Goal: Task Accomplishment & Management: Manage account settings

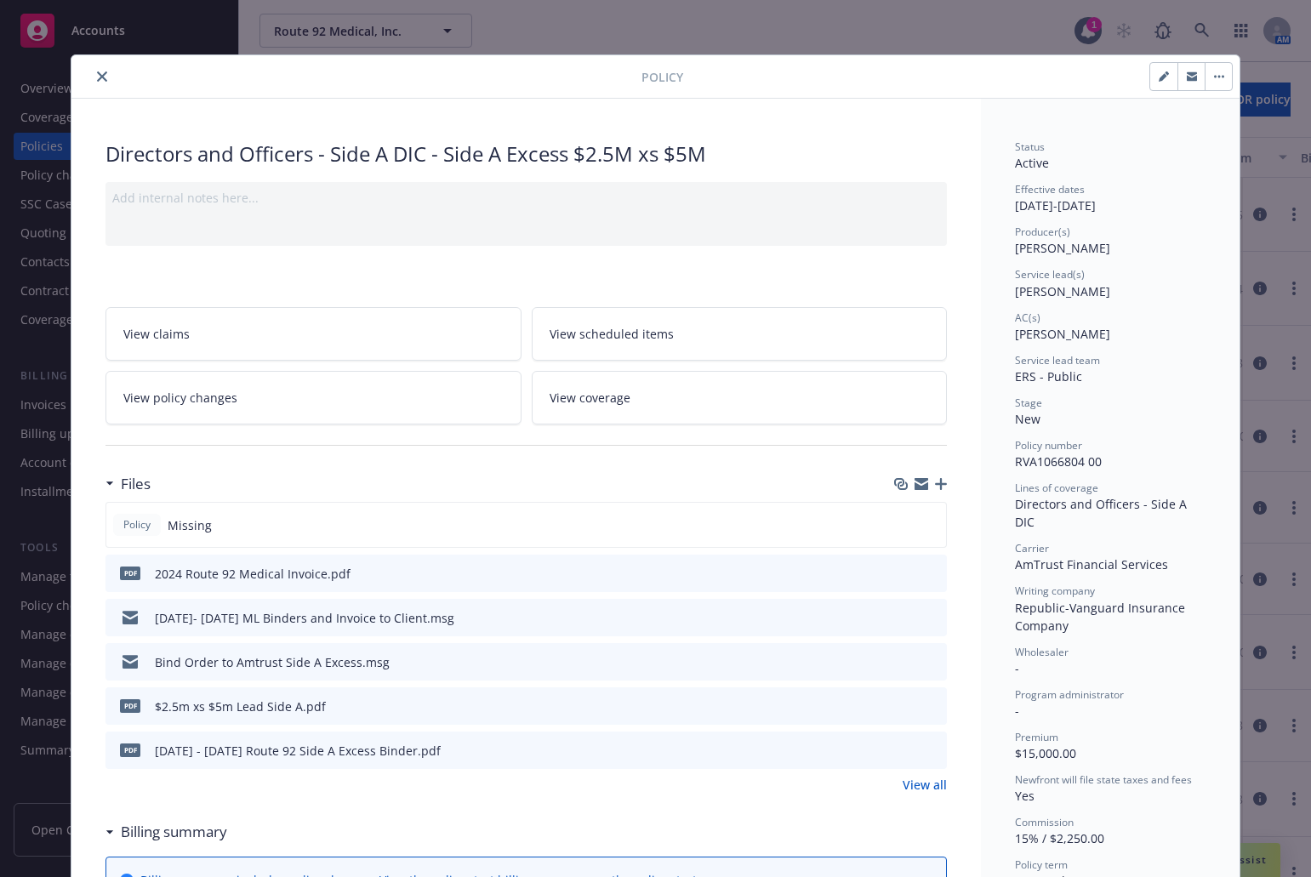
scroll to position [596, 0]
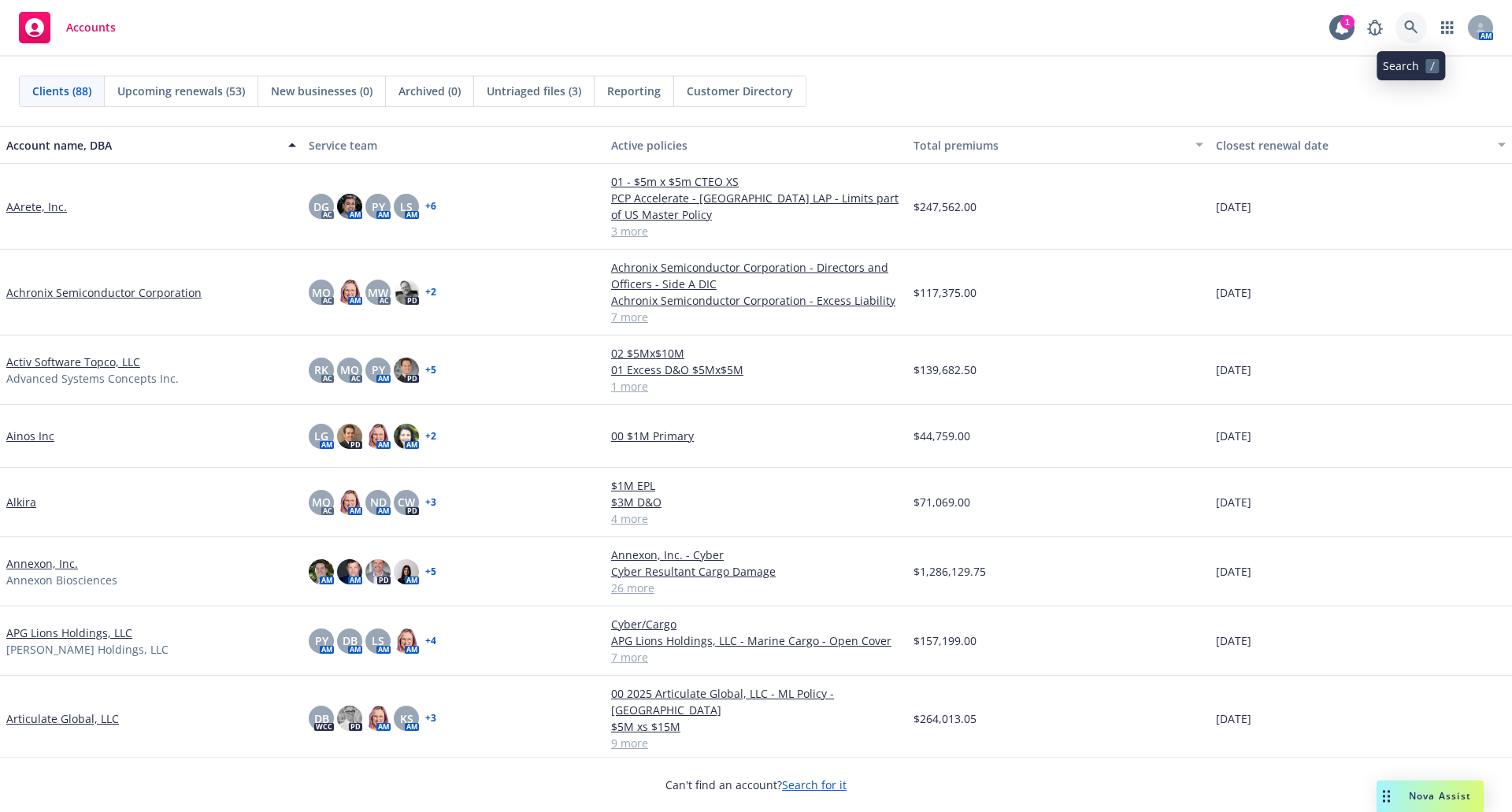
click at [1403, 26] on link at bounding box center [1411, 28] width 31 height 31
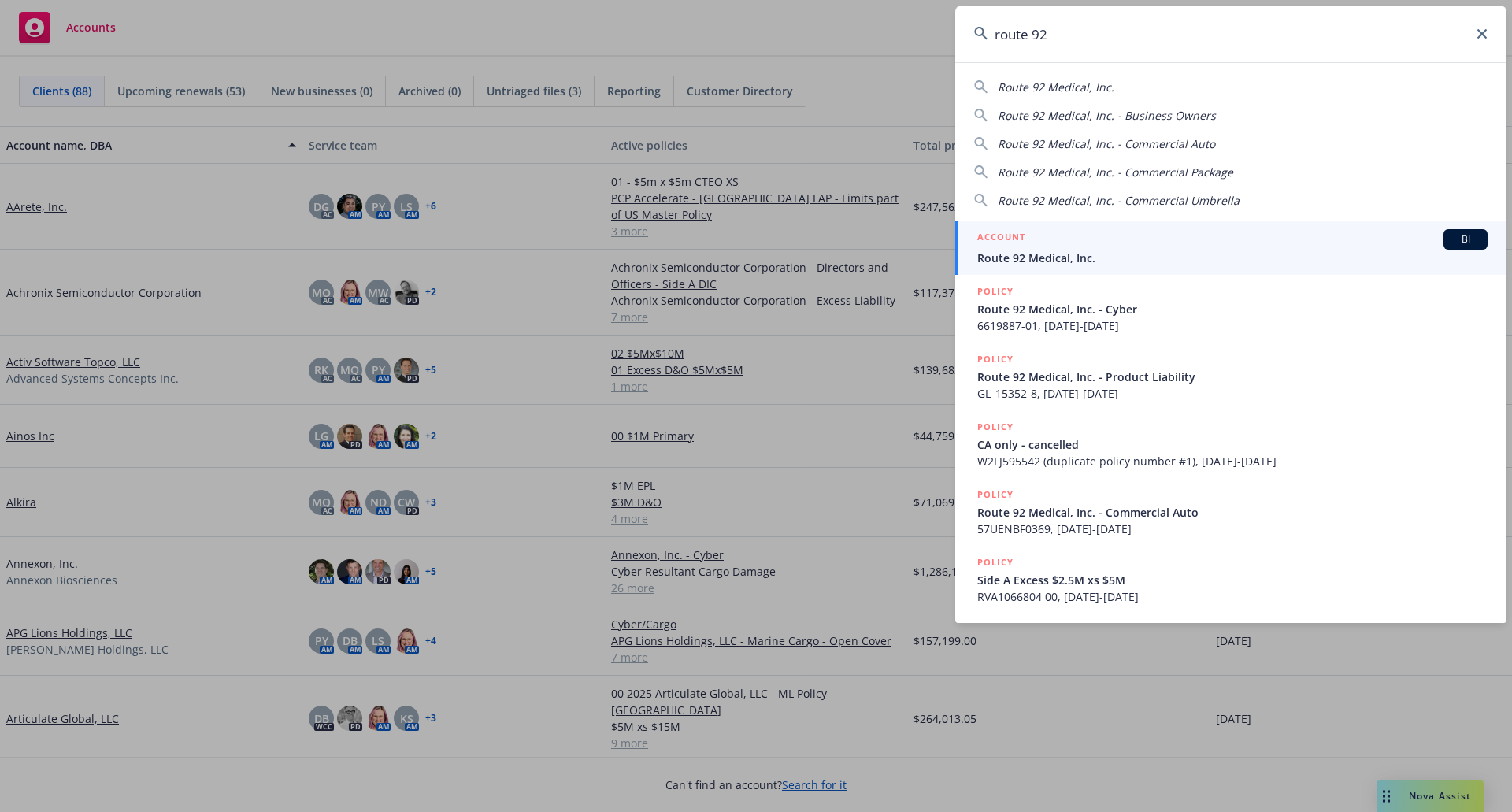
type input "route 92"
click at [1228, 254] on span "Route 92 Medical, Inc." at bounding box center [1232, 258] width 510 height 17
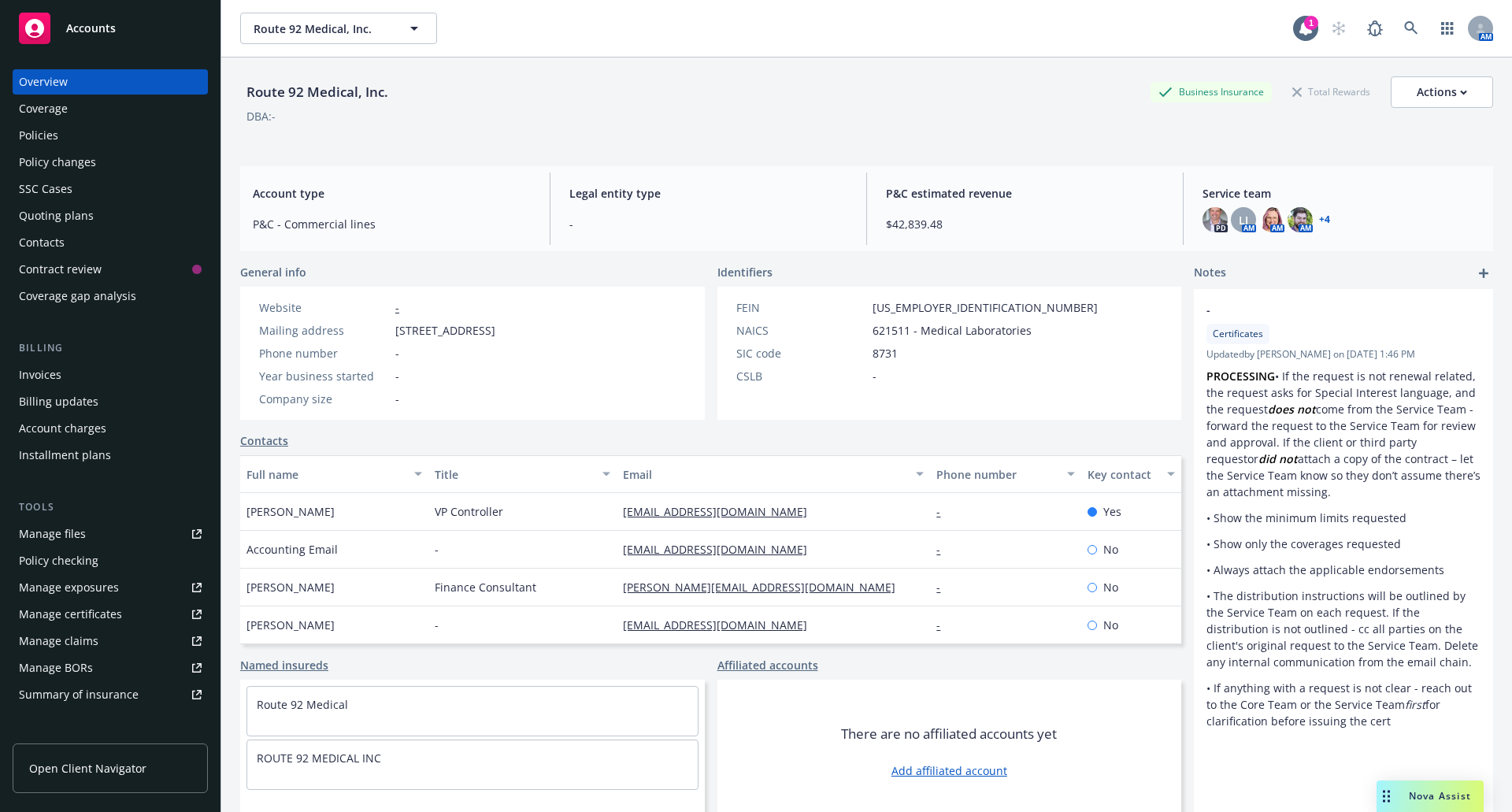
click at [64, 135] on div "Policies" at bounding box center [109, 135] width 182 height 25
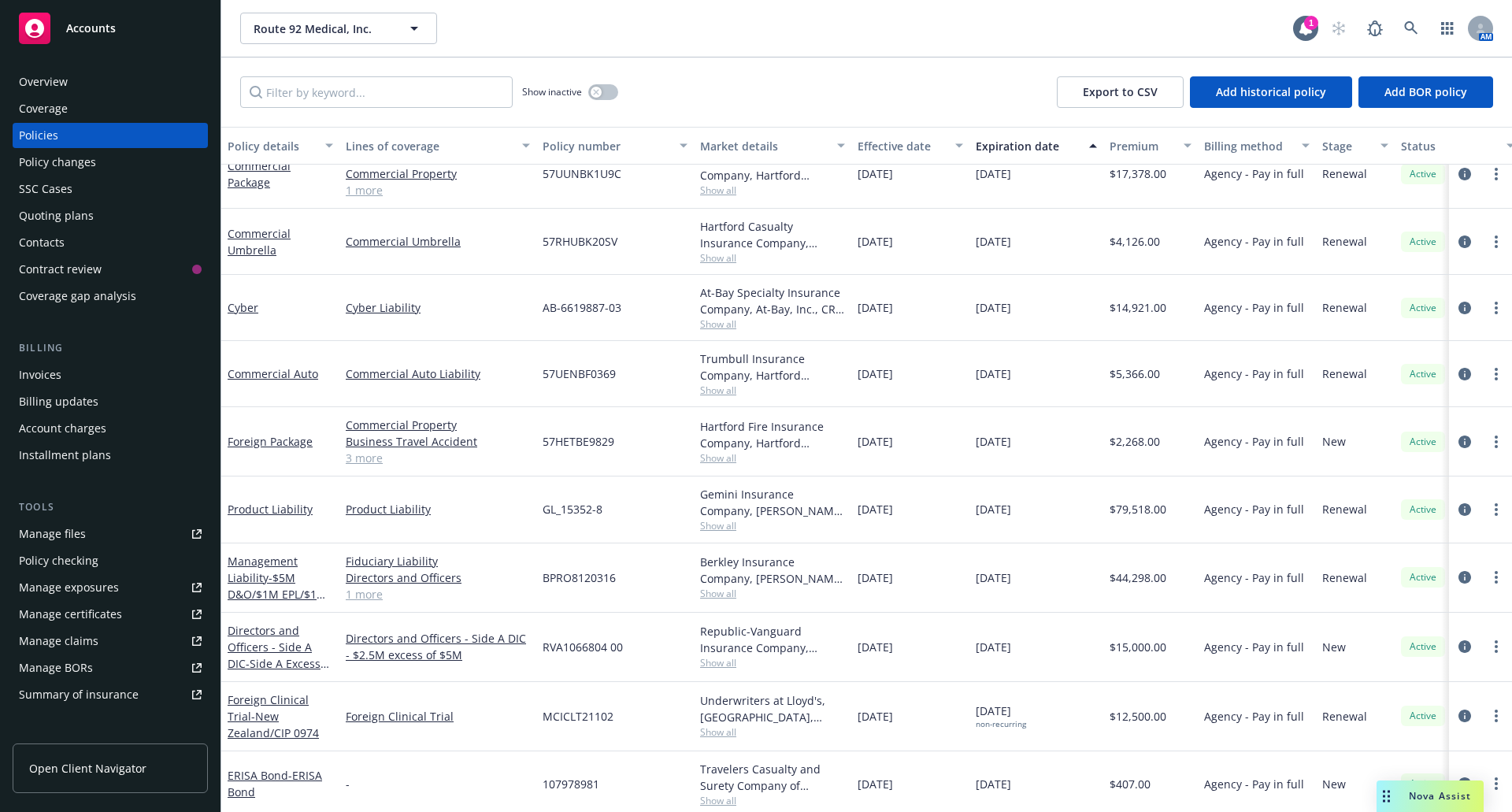
scroll to position [157, 0]
click at [413, 644] on link "Directors and Officers - Side A DIC - $2.5M excess of $5M" at bounding box center [438, 646] width 184 height 33
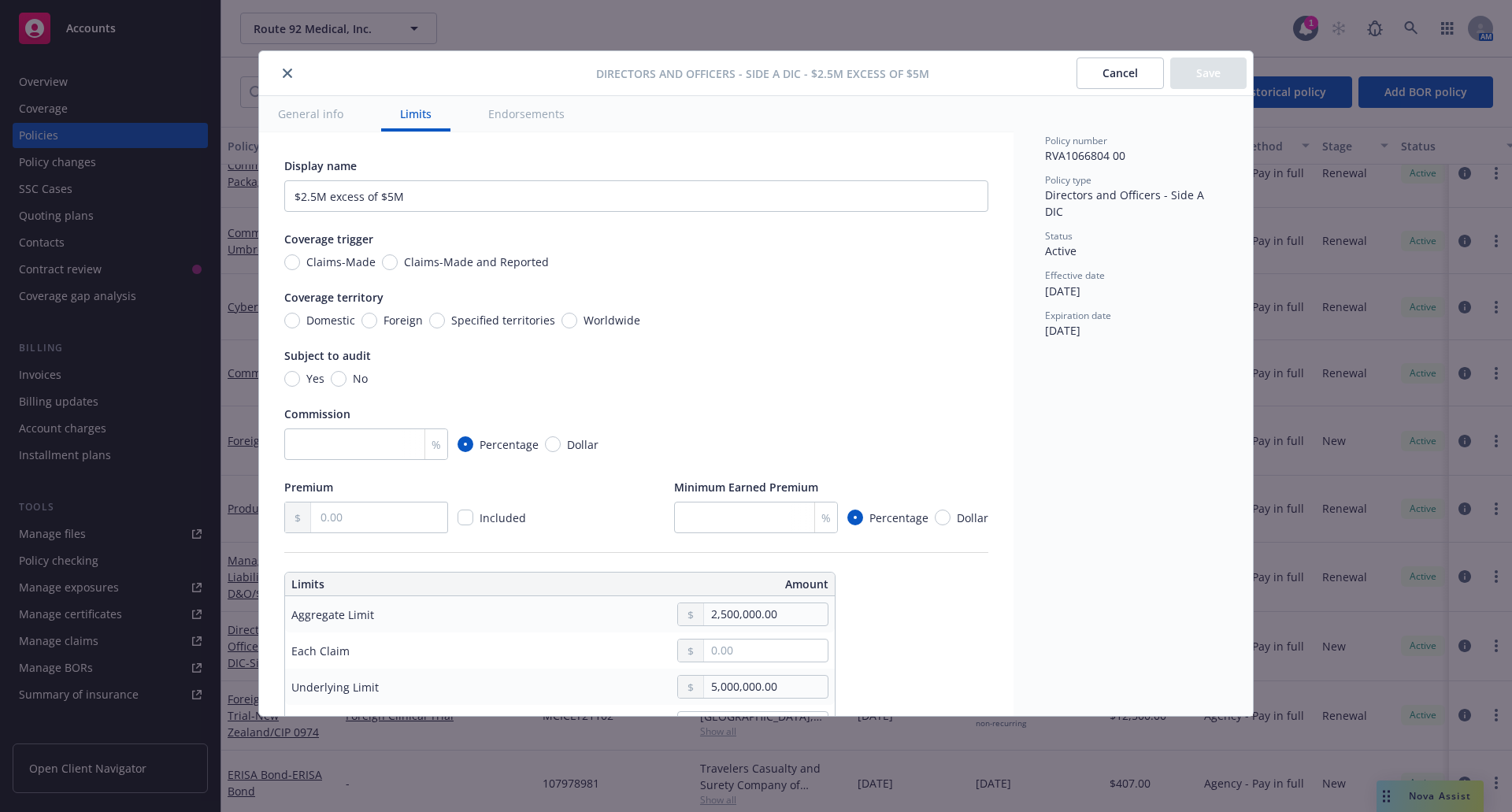
click at [318, 108] on button "General info" at bounding box center [310, 114] width 103 height 35
click at [305, 115] on button "General info" at bounding box center [310, 114] width 103 height 35
click at [287, 77] on icon "close" at bounding box center [287, 73] width 9 height 9
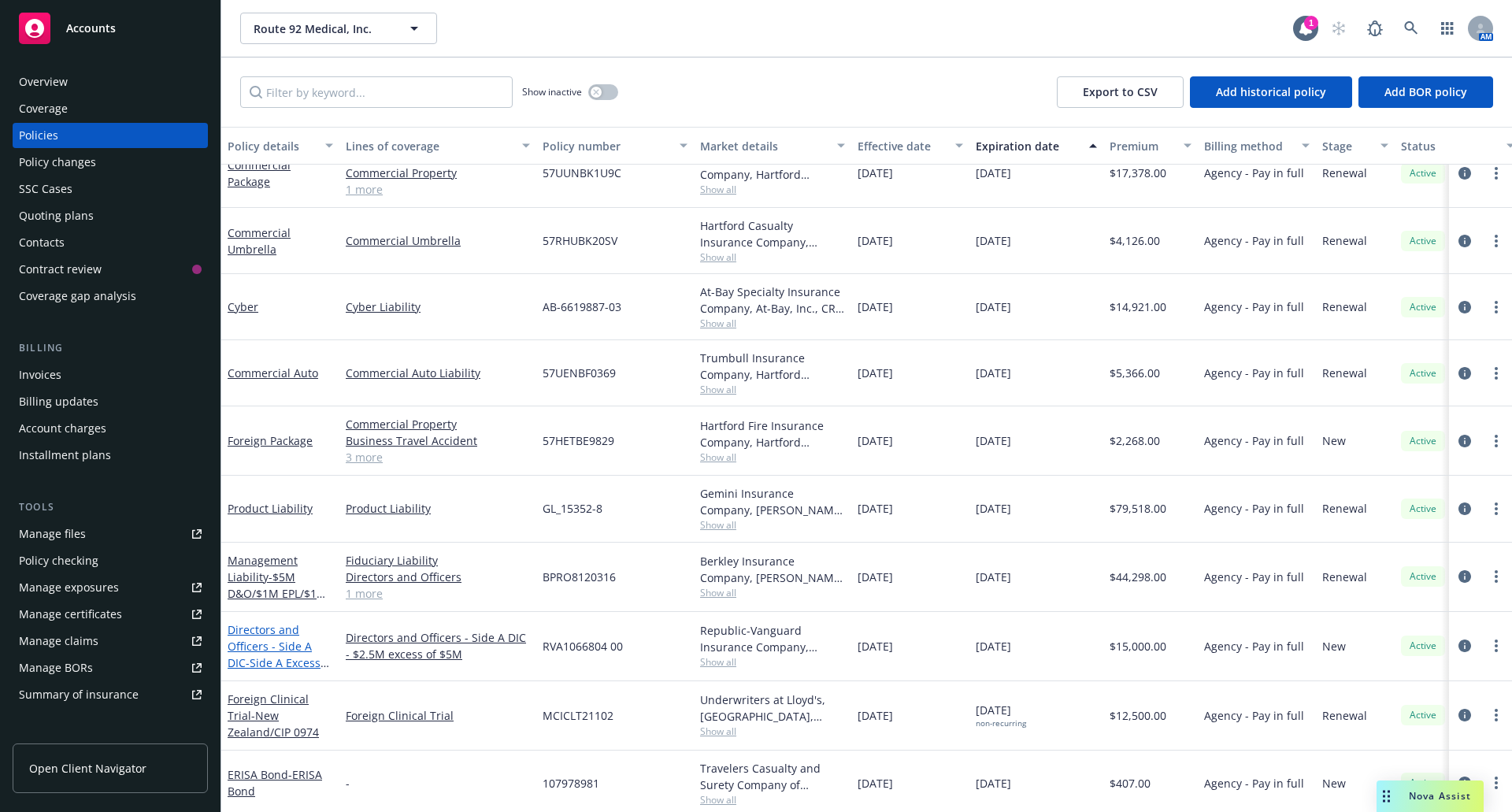
click at [257, 652] on link "Directors and Officers - Side A DIC - Side A Excess $2.5M xs $5M" at bounding box center [274, 655] width 93 height 65
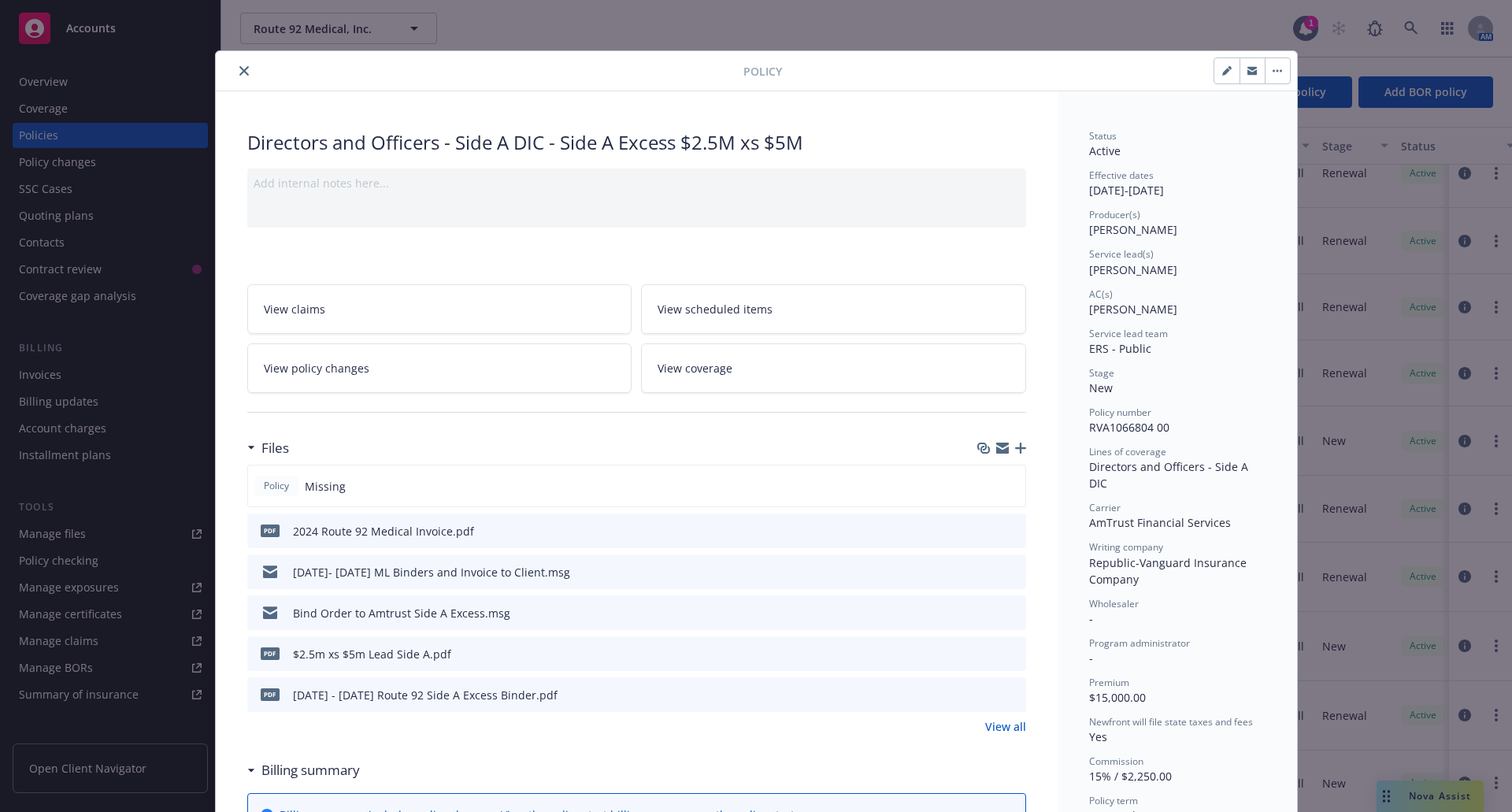
click at [1015, 446] on icon "button" at bounding box center [1021, 448] width 11 height 11
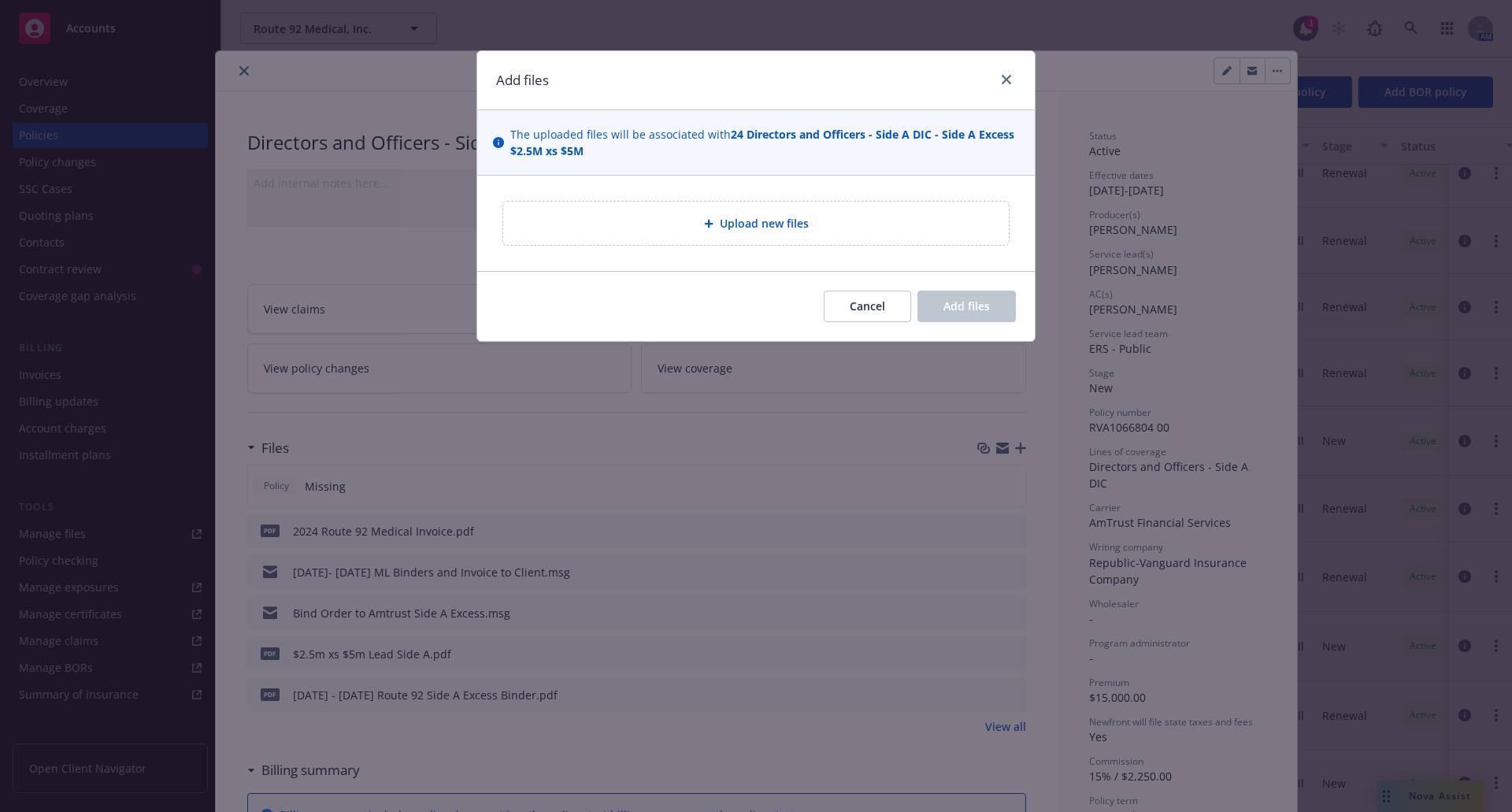
type textarea "x"
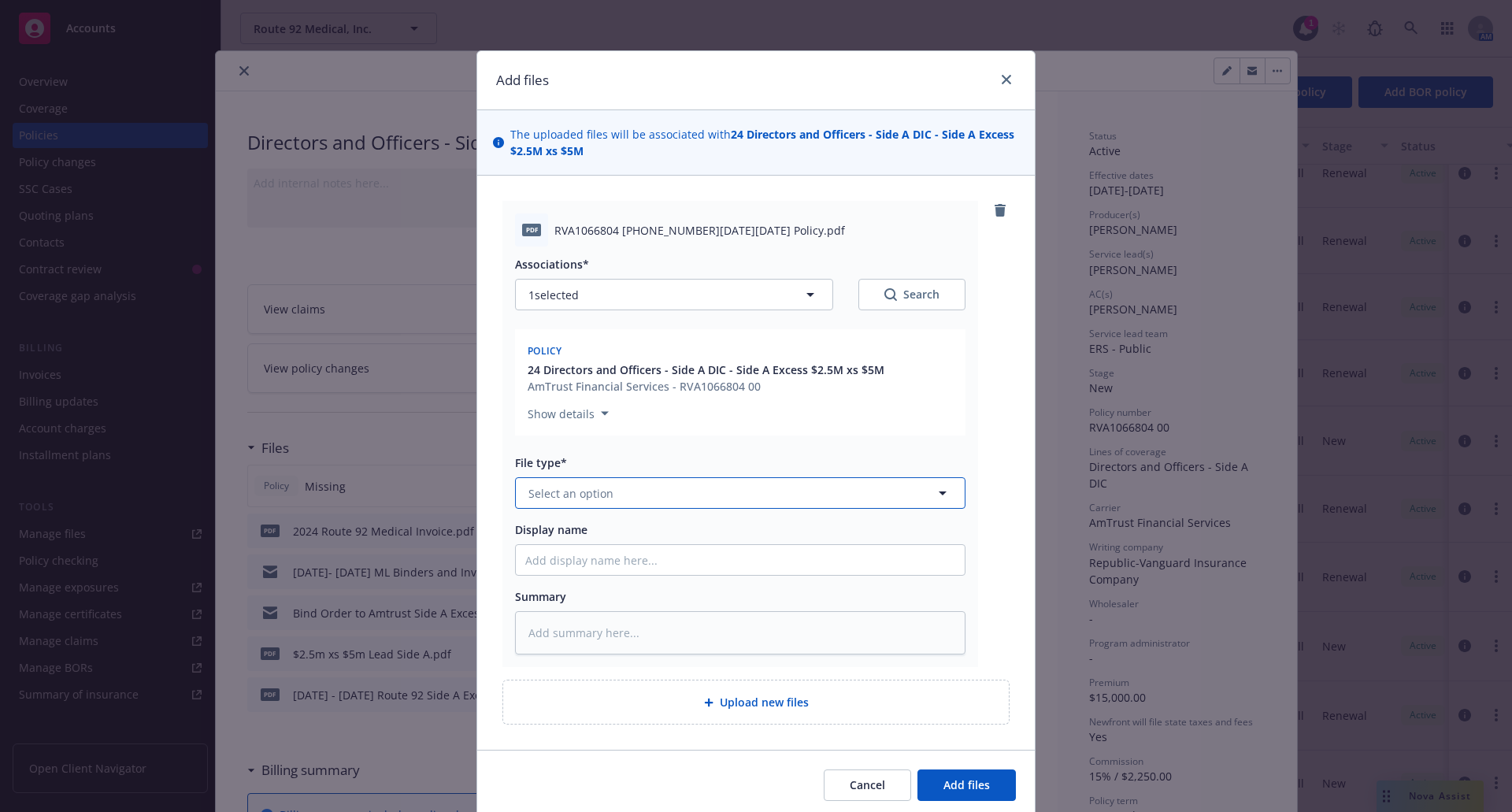
click at [645, 481] on button "Select an option" at bounding box center [740, 493] width 451 height 31
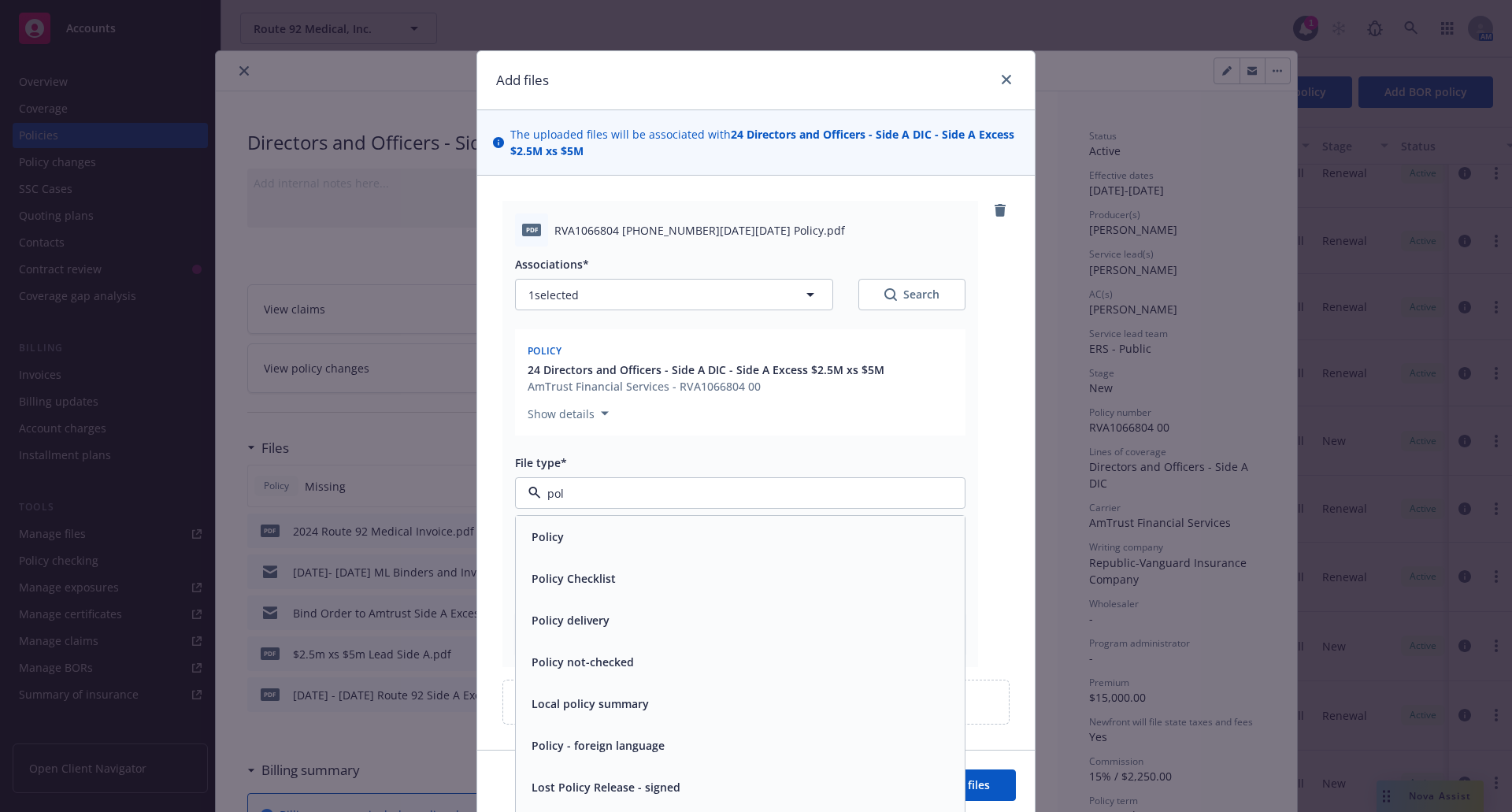
type input "poli"
click at [636, 540] on div "Policy" at bounding box center [740, 537] width 430 height 23
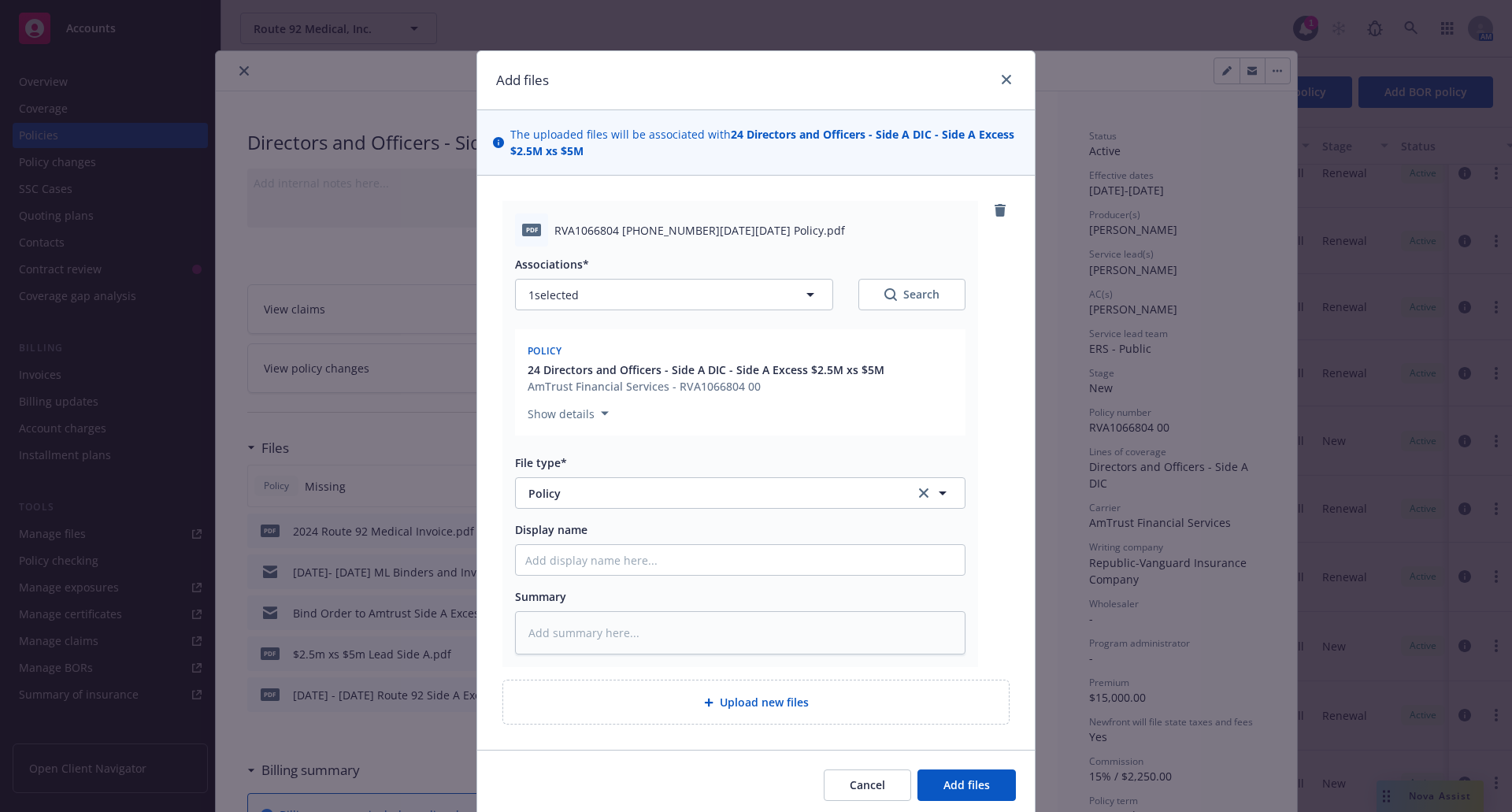
type textarea "x"
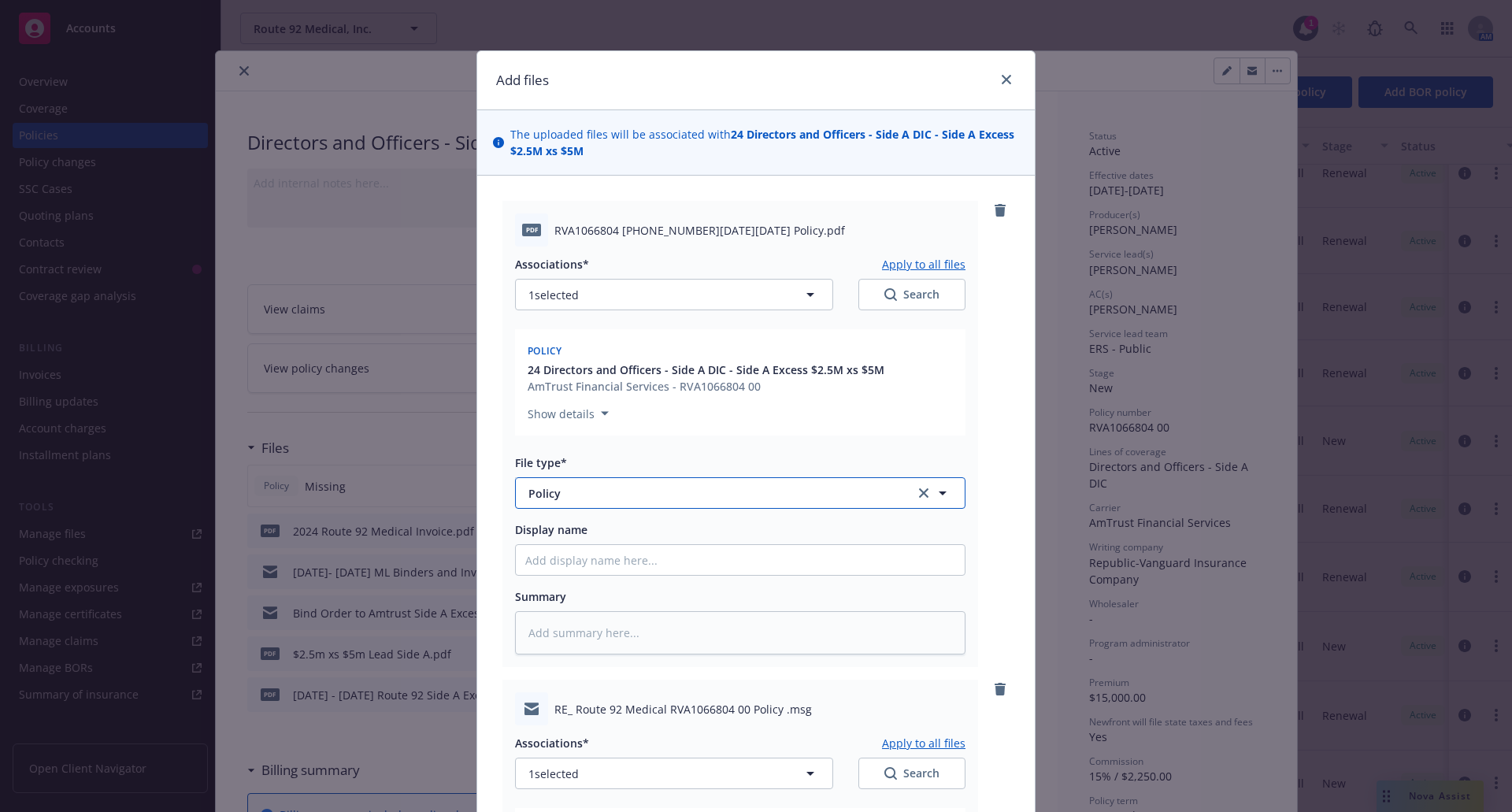
click at [696, 486] on span "Policy" at bounding box center [711, 493] width 365 height 17
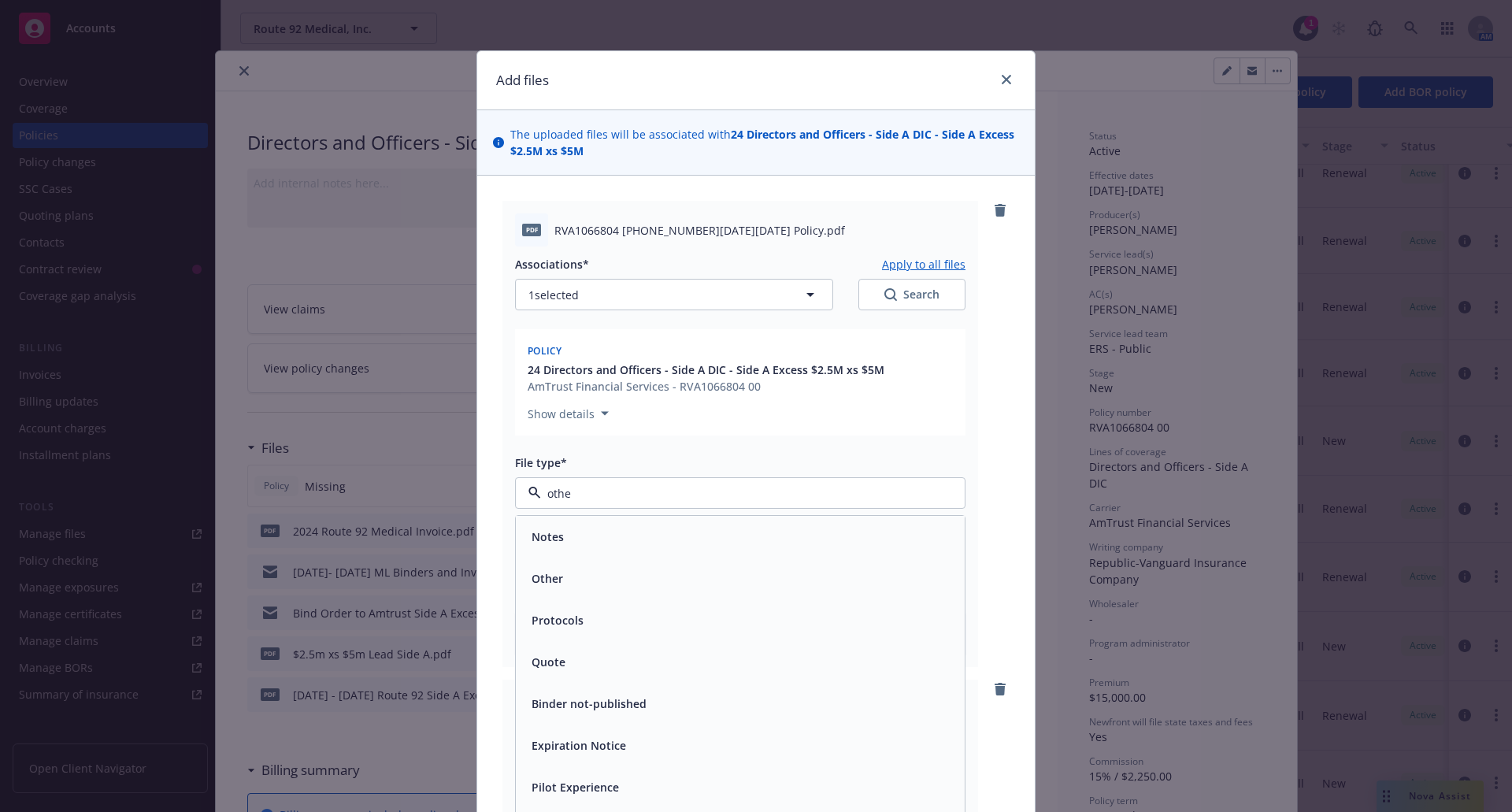
type input "other"
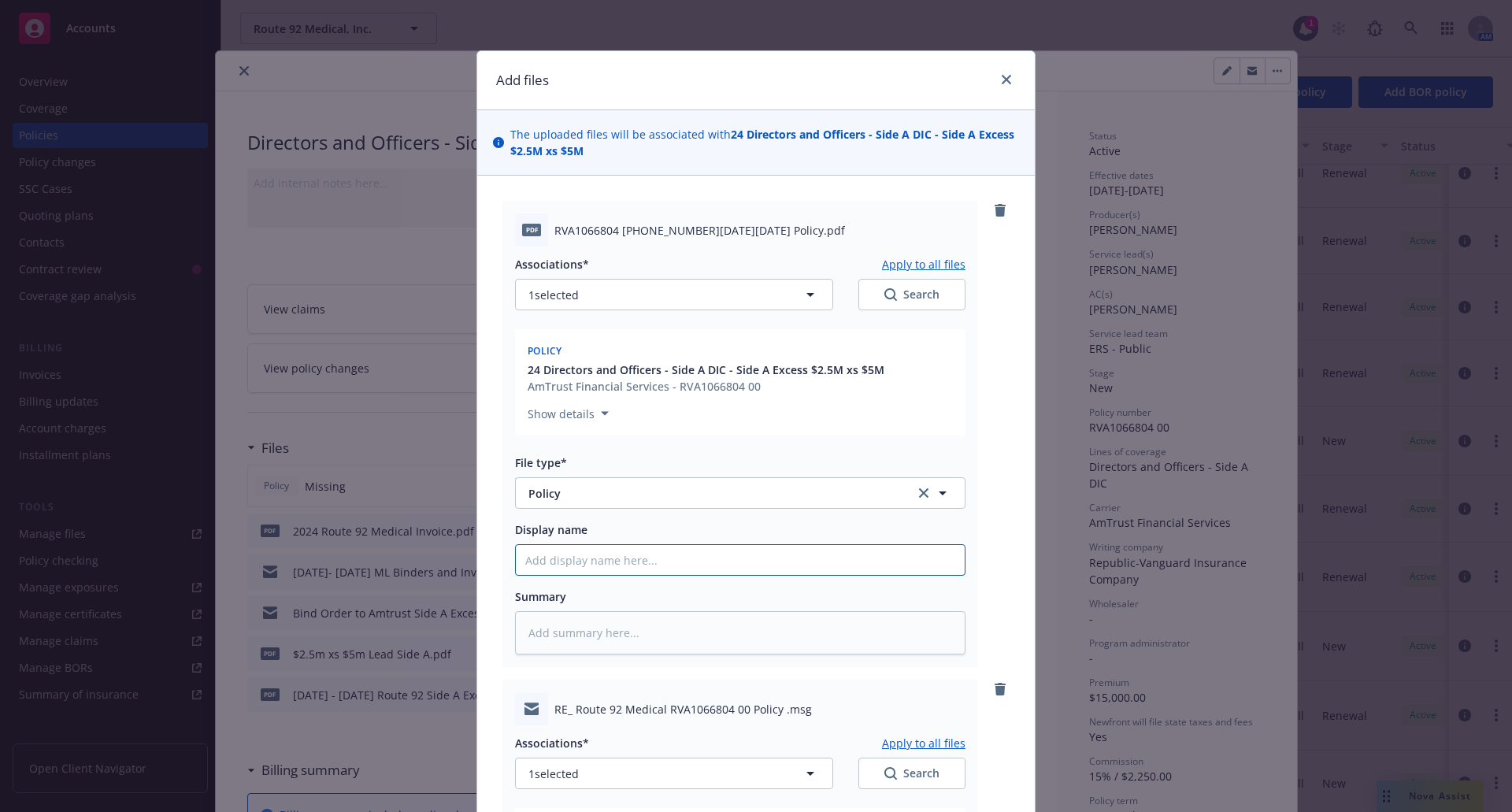
type textarea "x"
type input "po"
type textarea "x"
type input "pol"
type textarea "x"
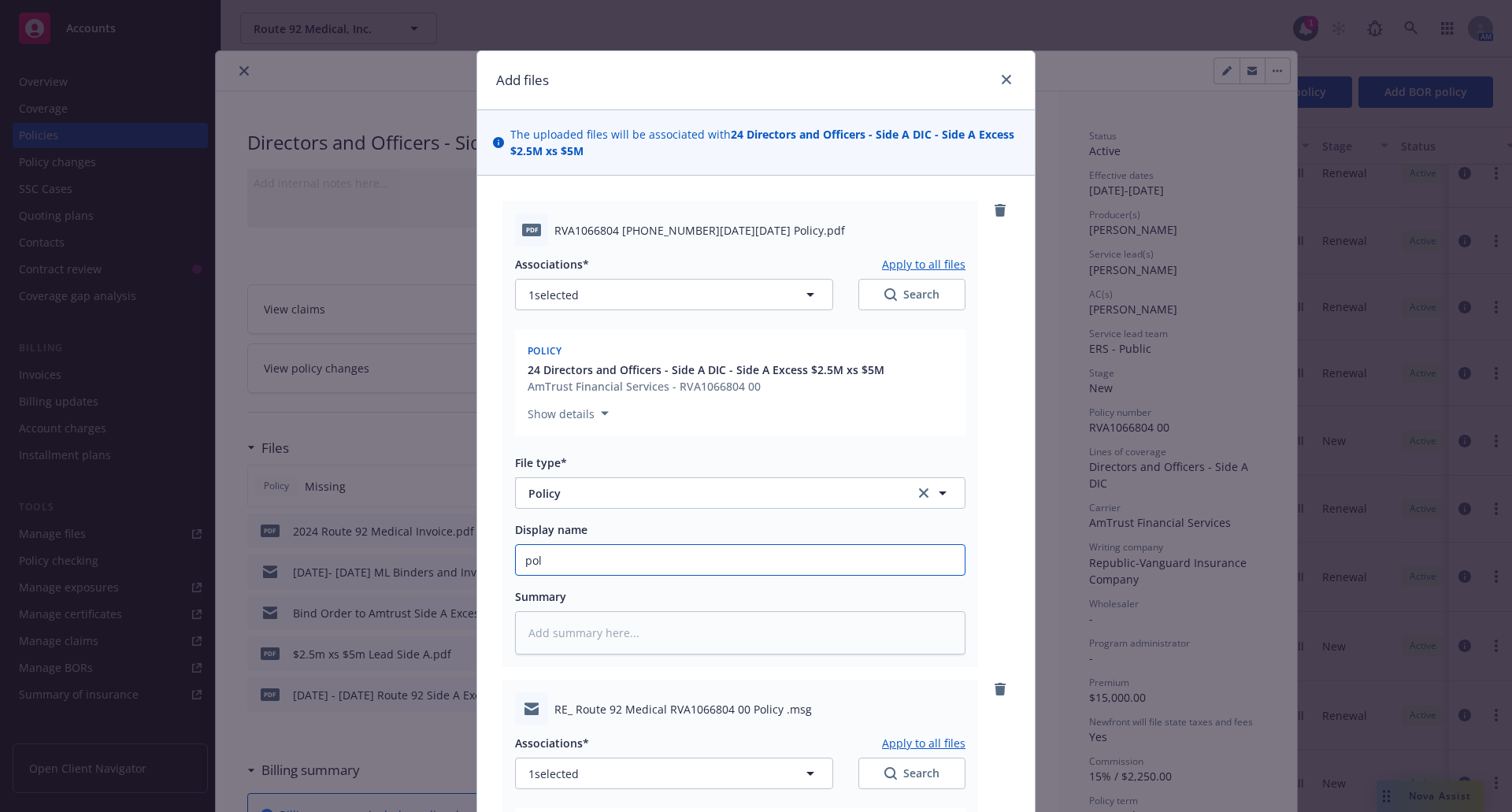
type input "poli"
type textarea "x"
type input "polic"
type textarea "x"
type input "policy"
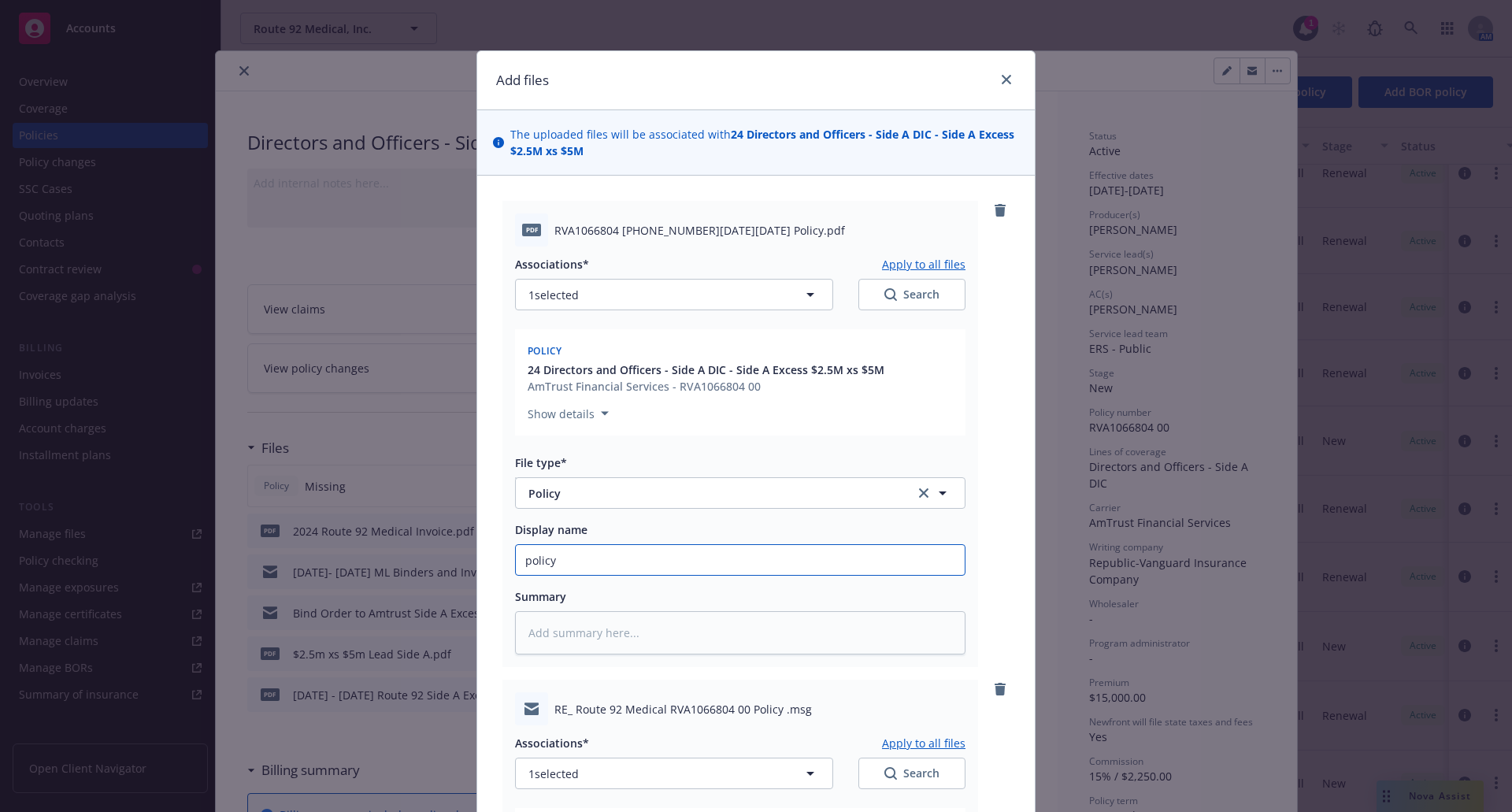
type textarea "x"
type input "policy"
type textarea "x"
type input "policy r"
type textarea "x"
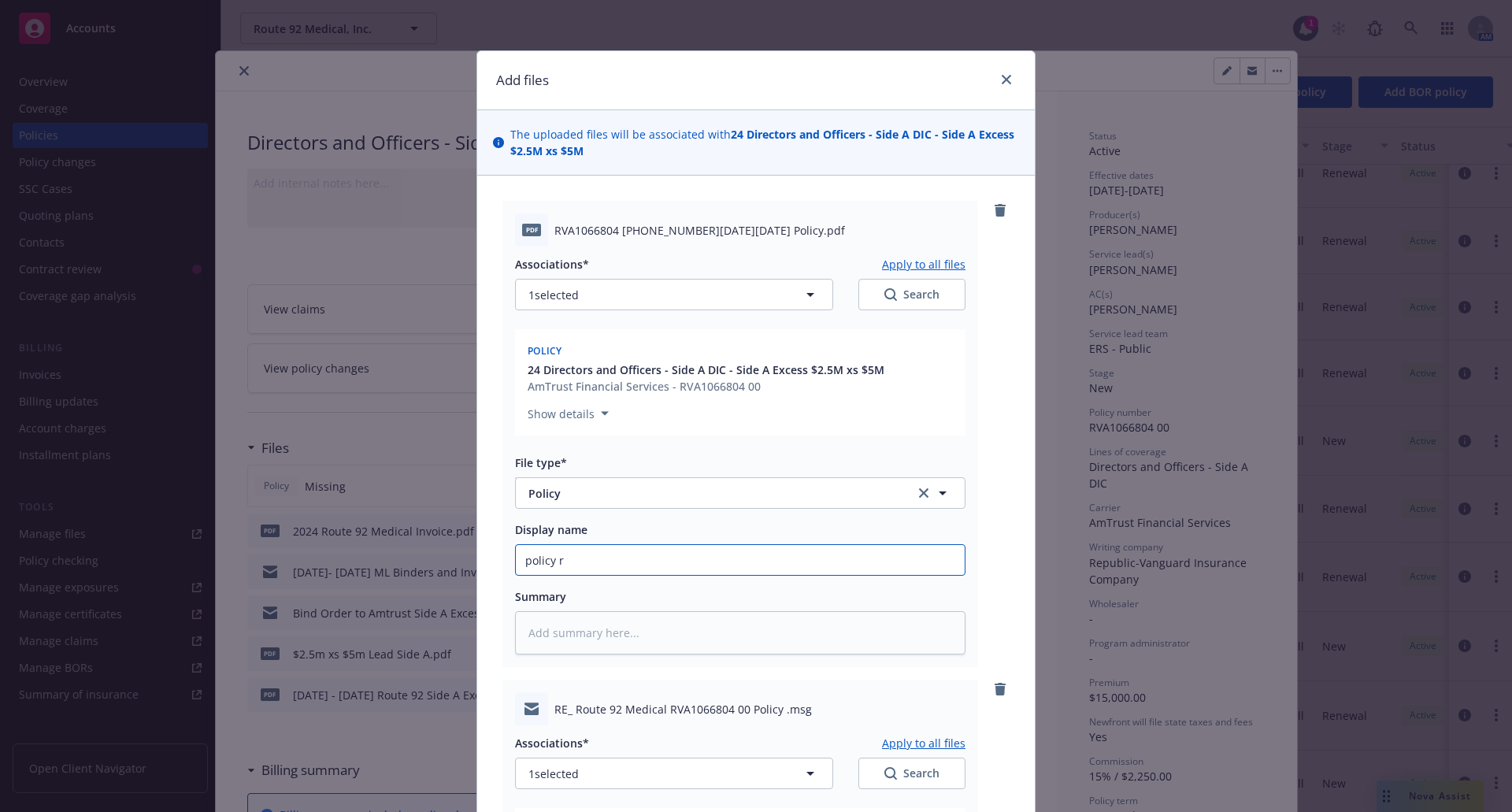
type input "policy re"
type textarea "x"
type input "policy rec"
type textarea "x"
type input "policy rece"
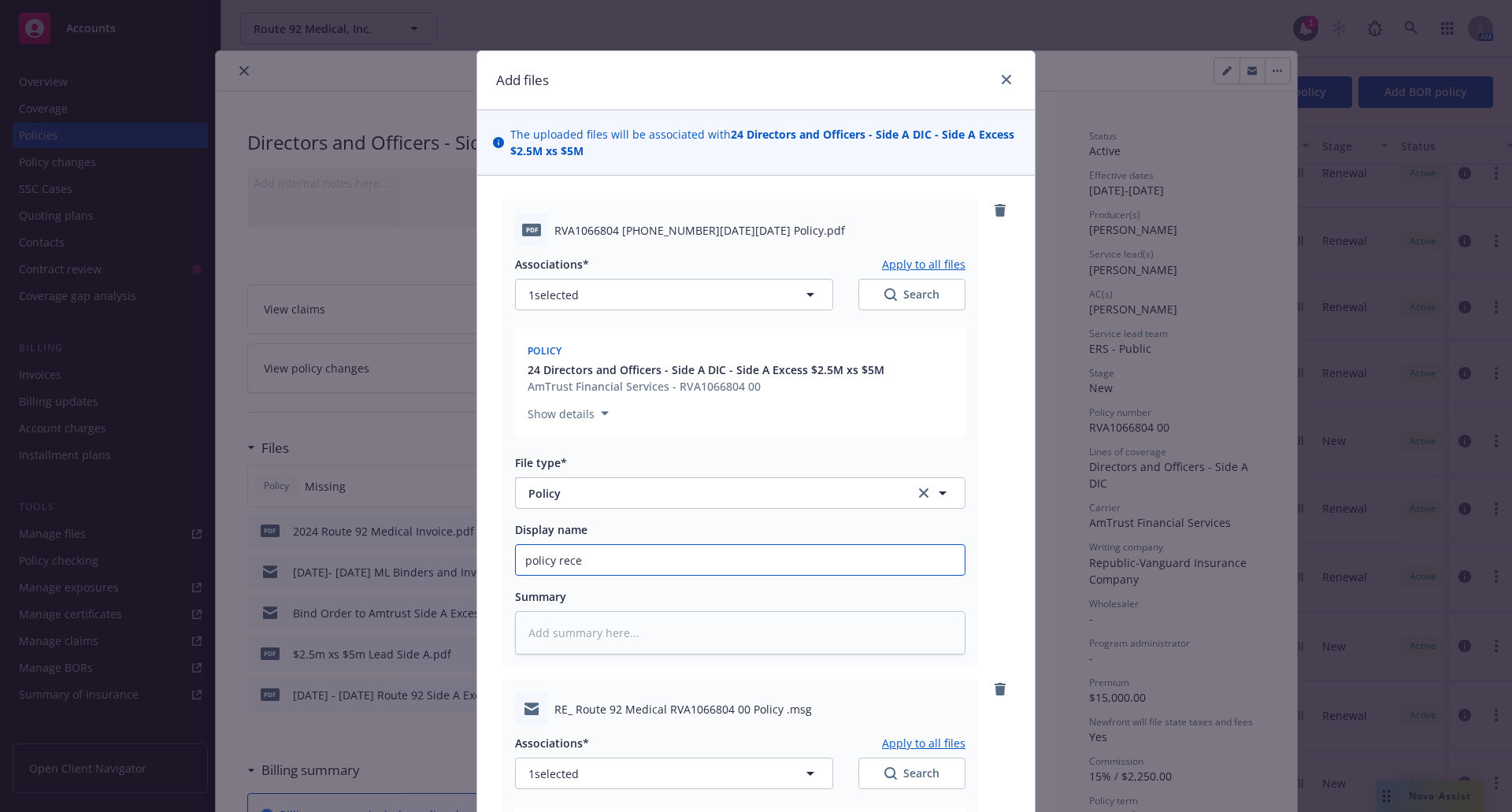
type textarea "x"
type input "policy recei"
type textarea "x"
type input "policy receiv"
type textarea "x"
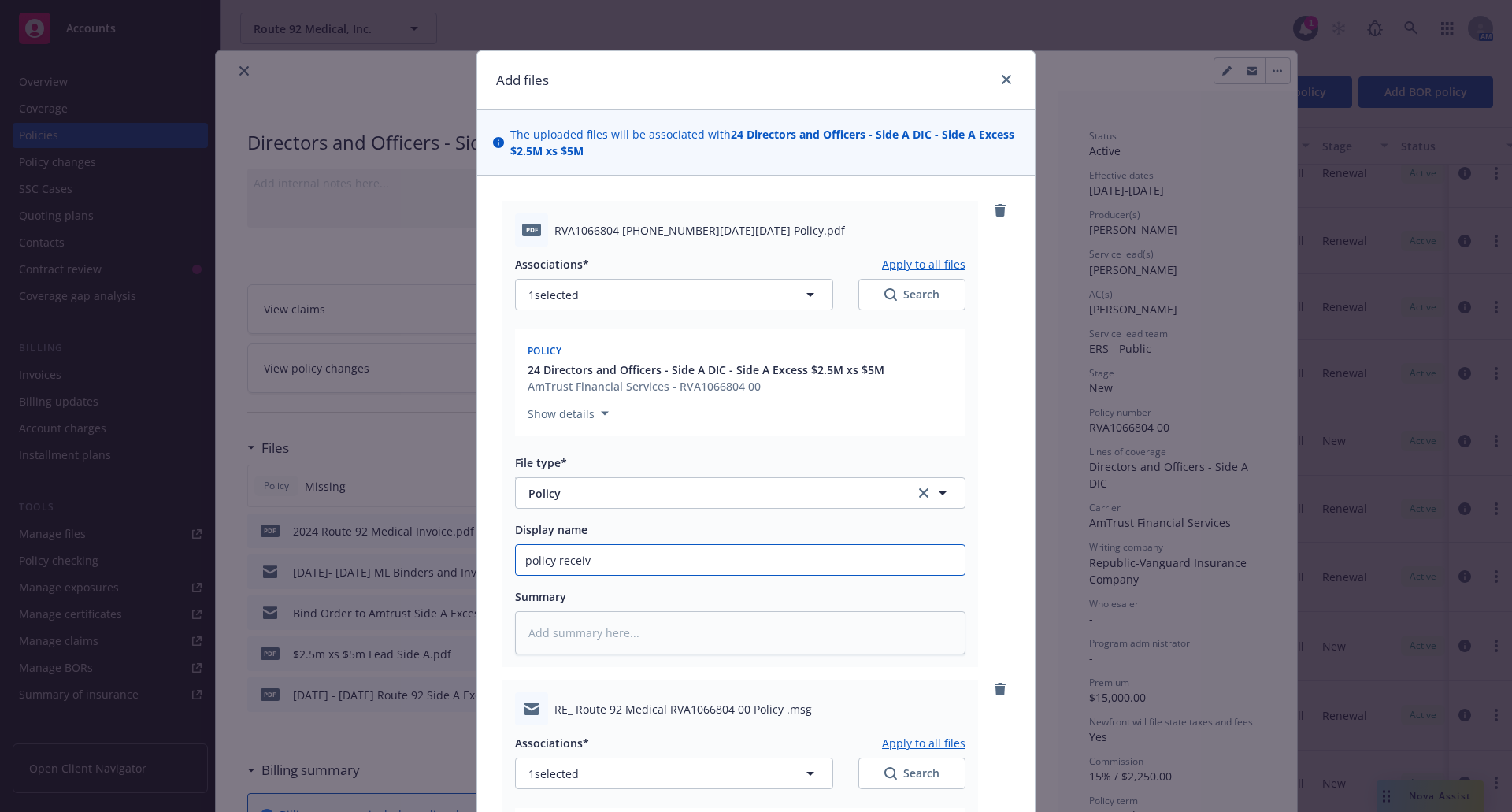
type input "policy receive"
type textarea "x"
type input "policy received"
type textarea "x"
type input "policy received f"
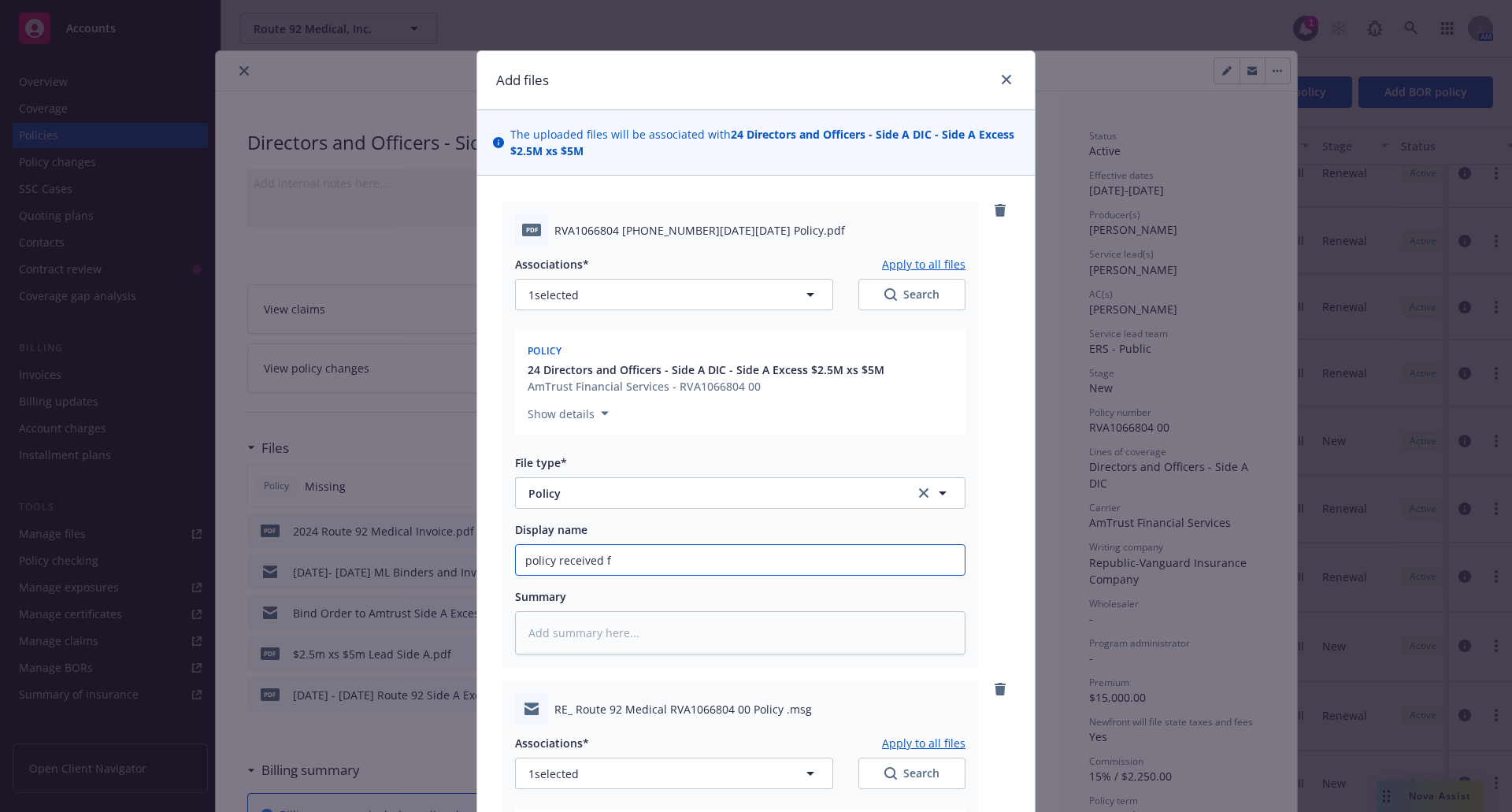
type textarea "x"
type input "policy received fr"
type textarea "x"
type input "policy received from"
type textarea "x"
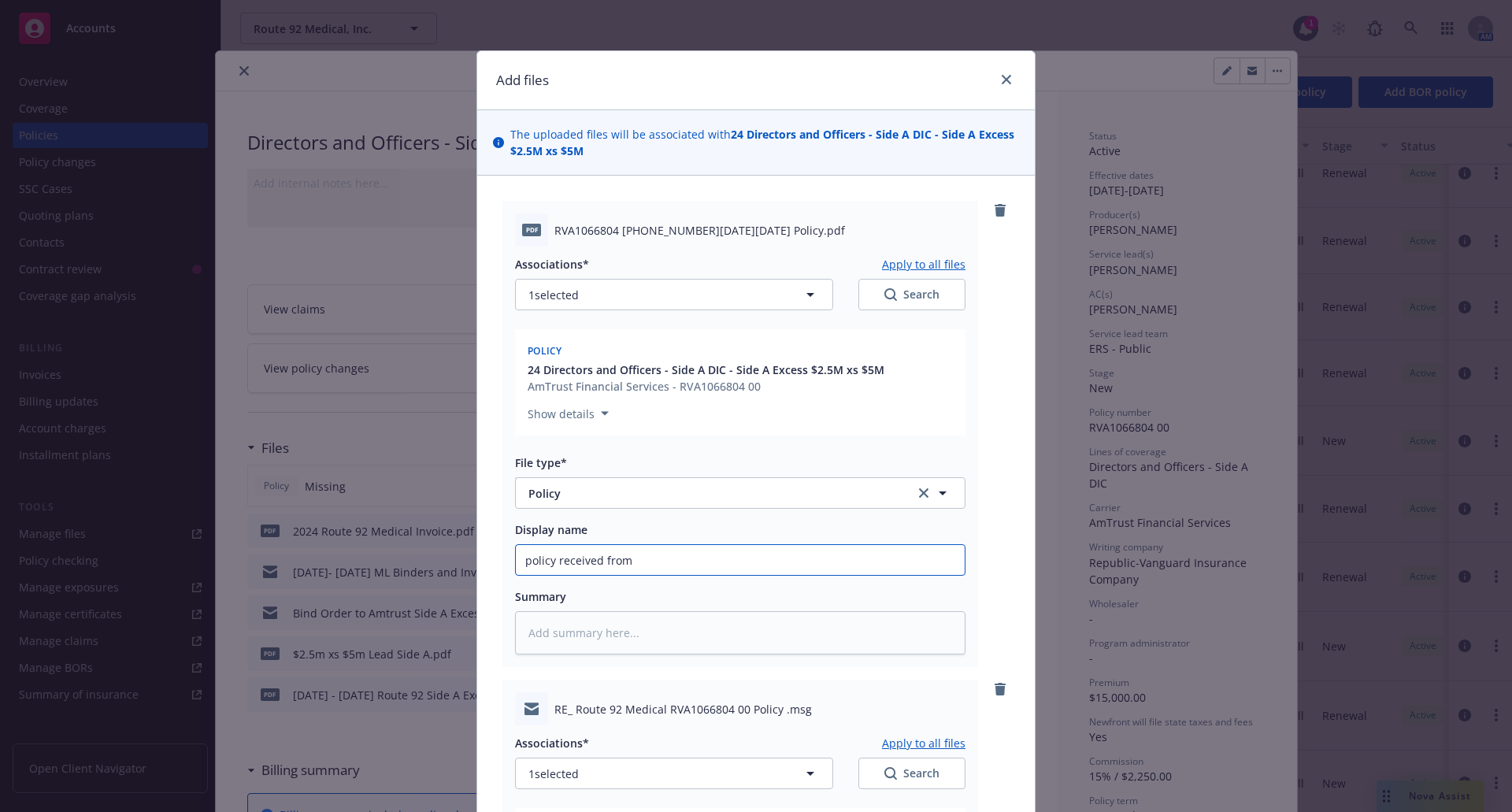
type input "policy received from"
type textarea "x"
type input "policy received from c"
type textarea "x"
type input "policy received from ca"
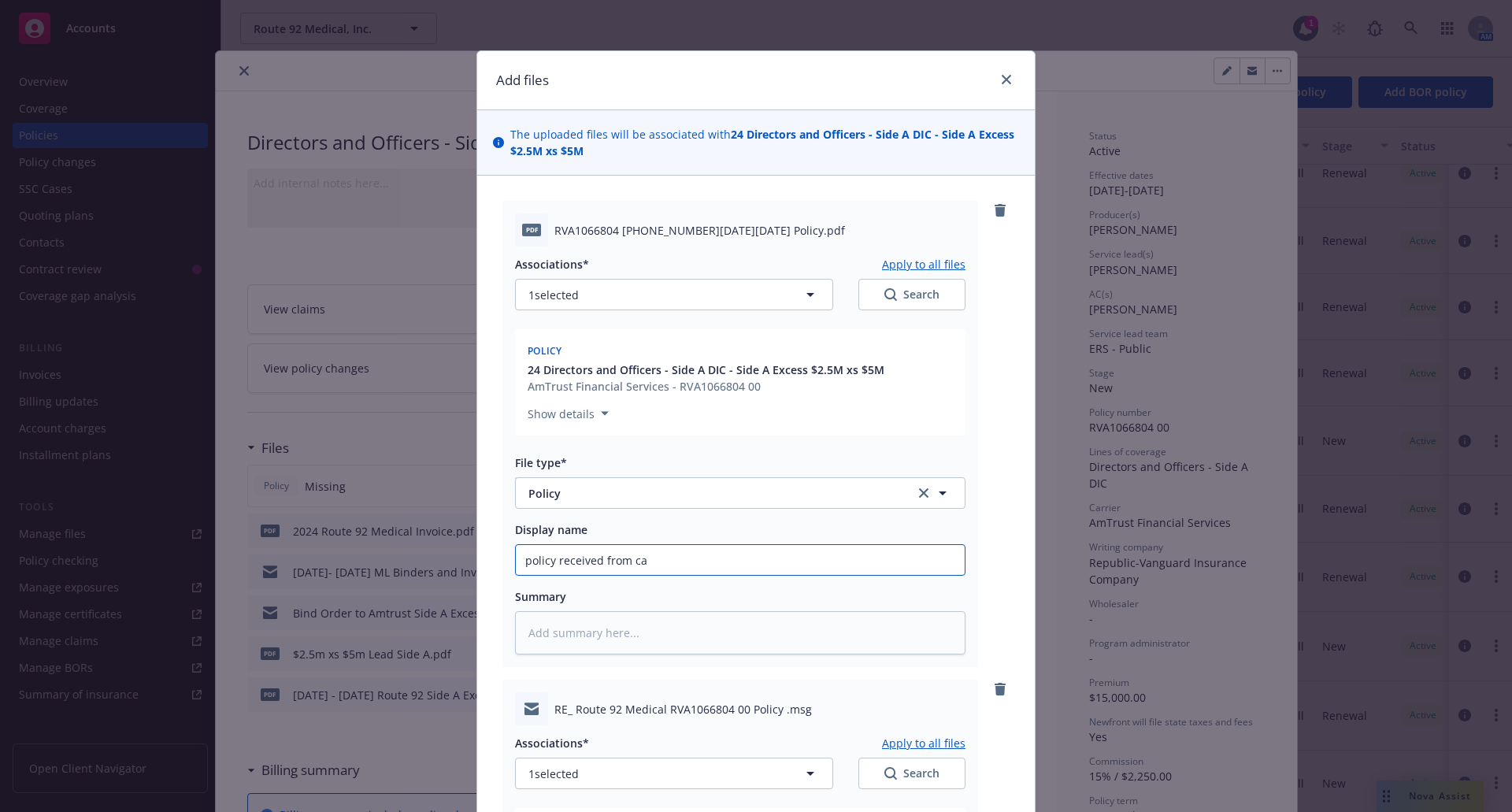
type textarea "x"
type input "policy received from car"
type textarea "x"
type input "policy received from carr"
type textarea "x"
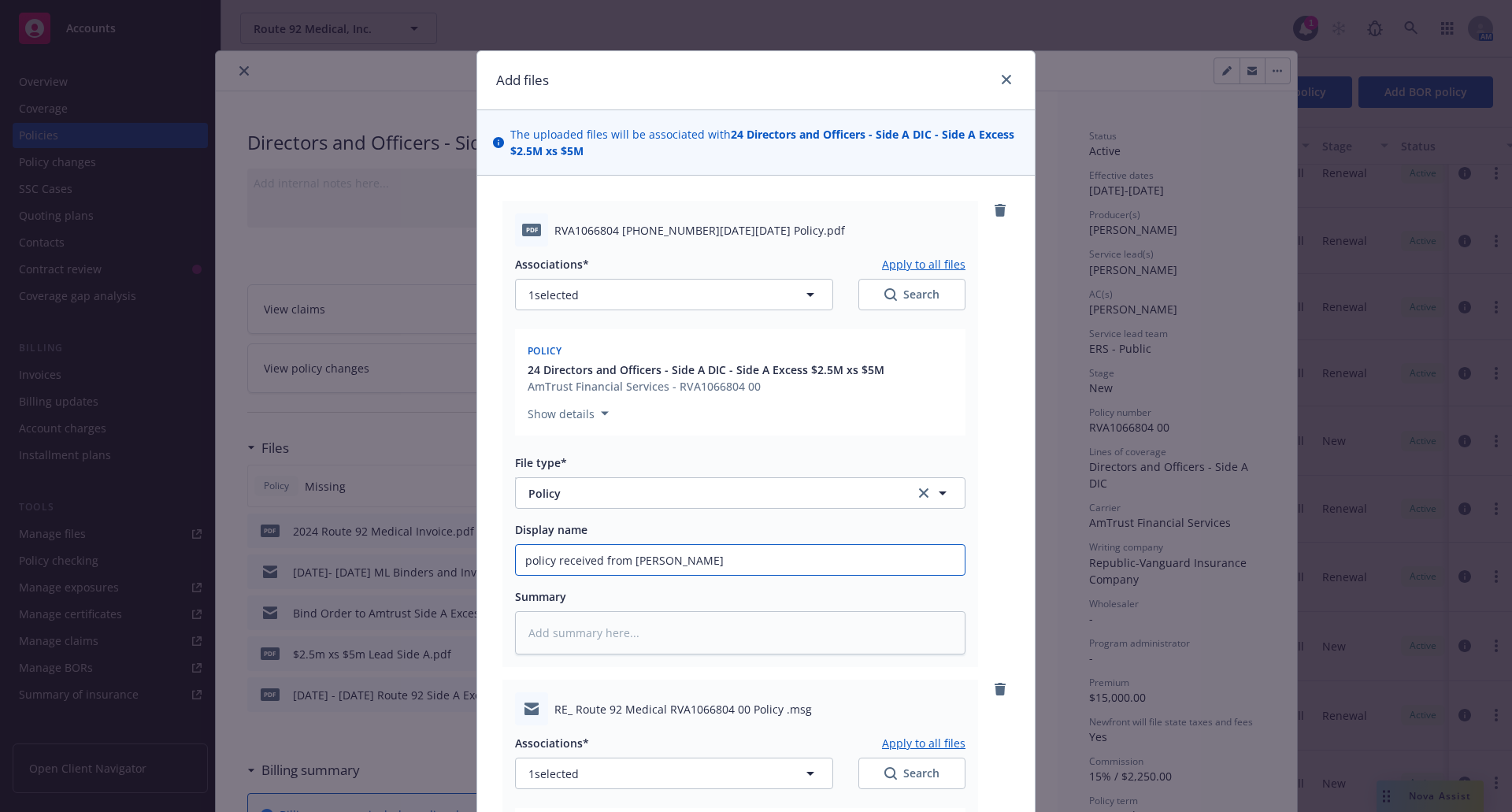
type input "policy received from car"
type textarea "x"
type input "policy received from ca"
type textarea "x"
type input "policy received from c"
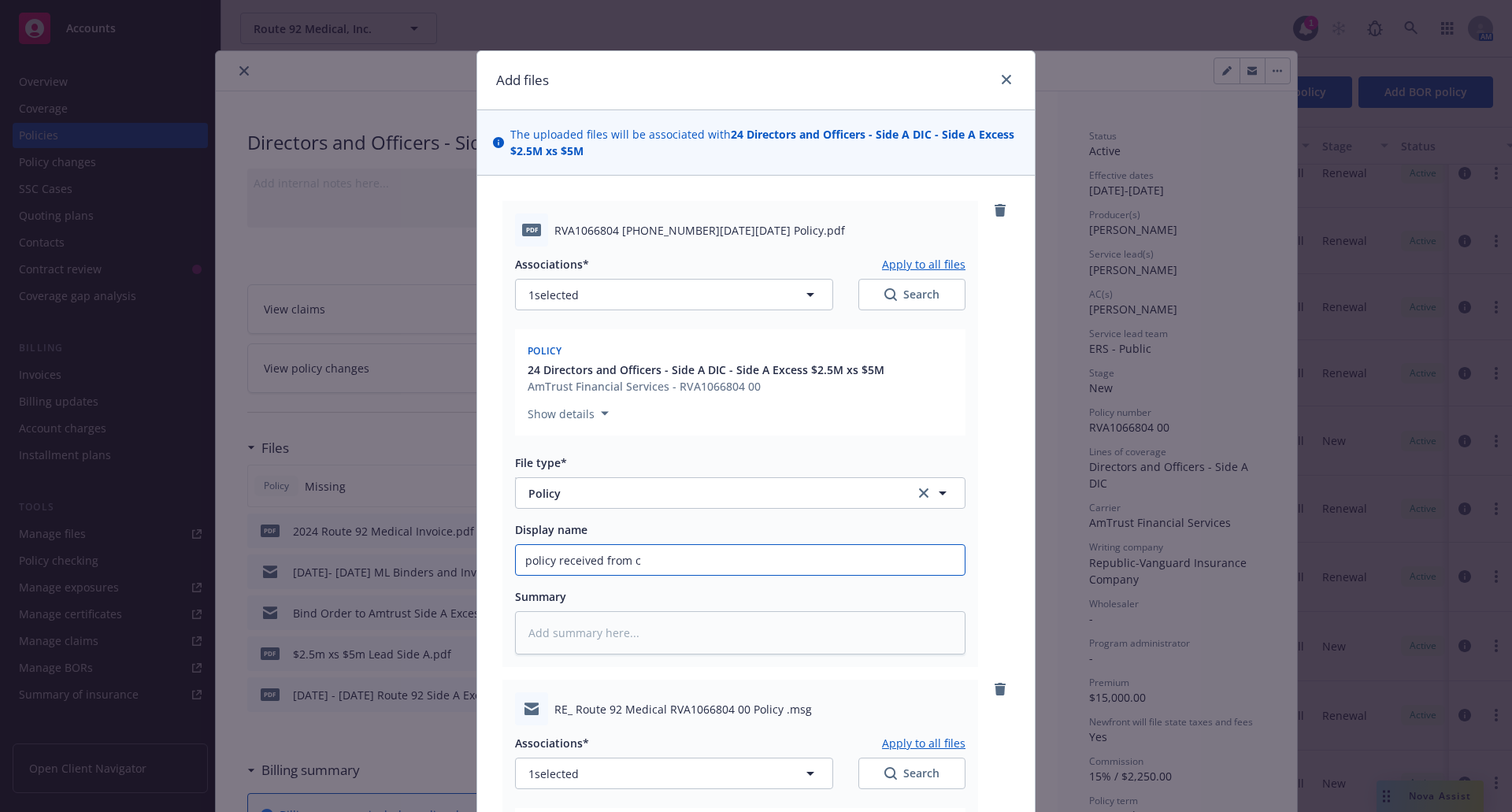
type textarea "x"
type input "policy received from"
type textarea "x"
type input "policy received from a"
type textarea "x"
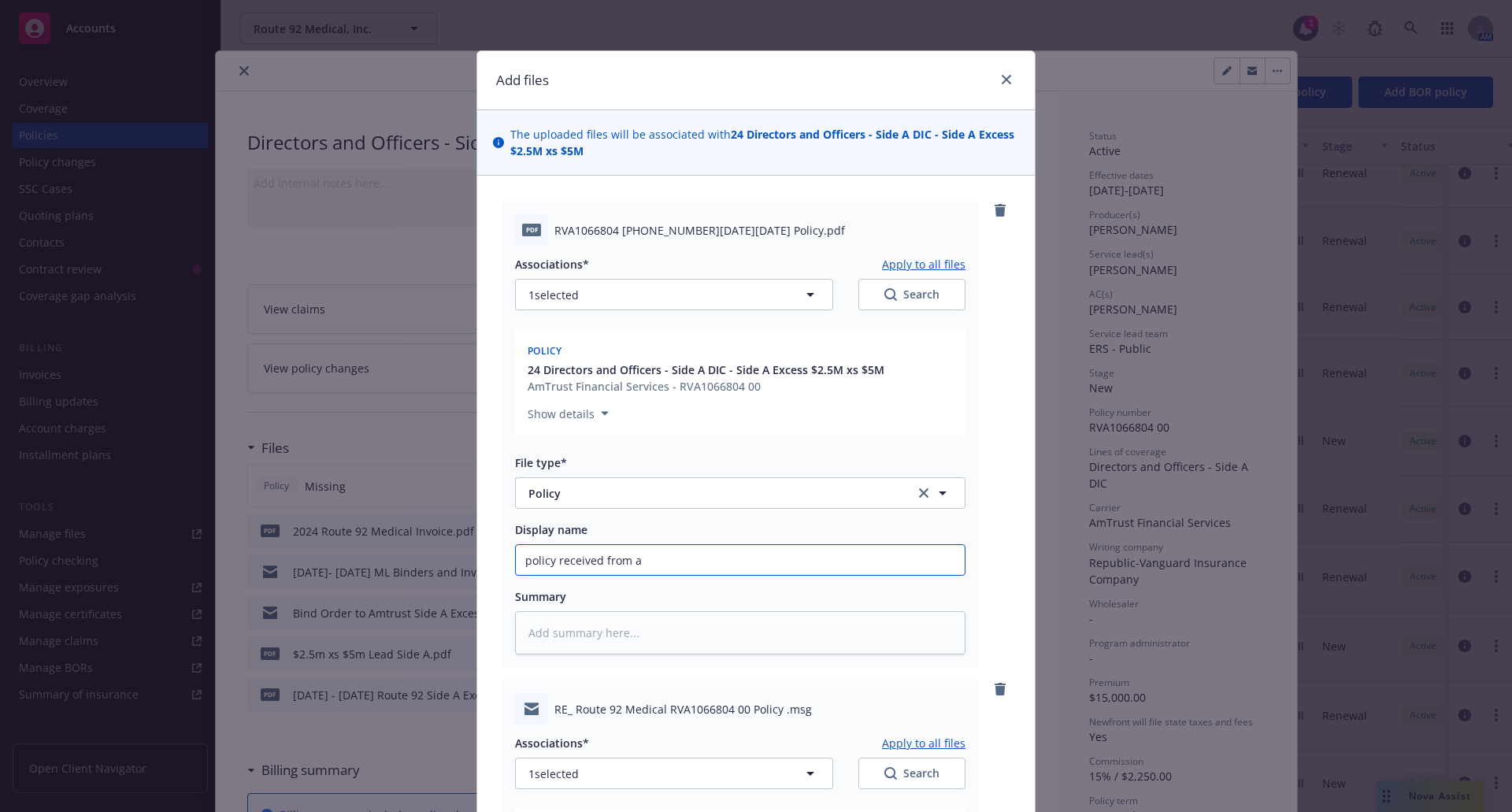
type input "policy received from am"
type textarea "x"
type input "policy received from amt"
type textarea "x"
type input "policy received from amtru"
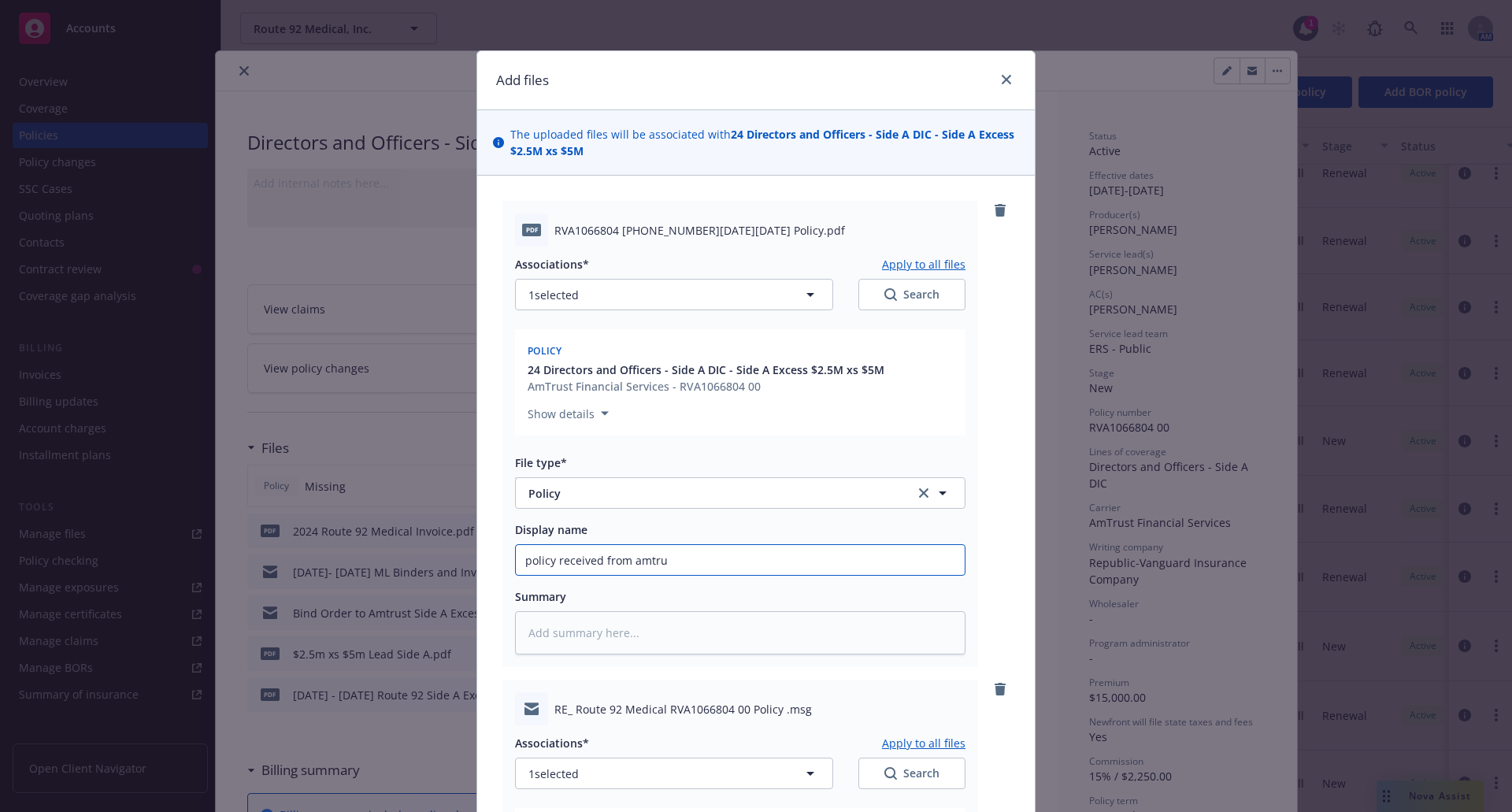
type textarea "x"
type input "policy received from amtrus"
type textarea "x"
type input "policy received from amtrust"
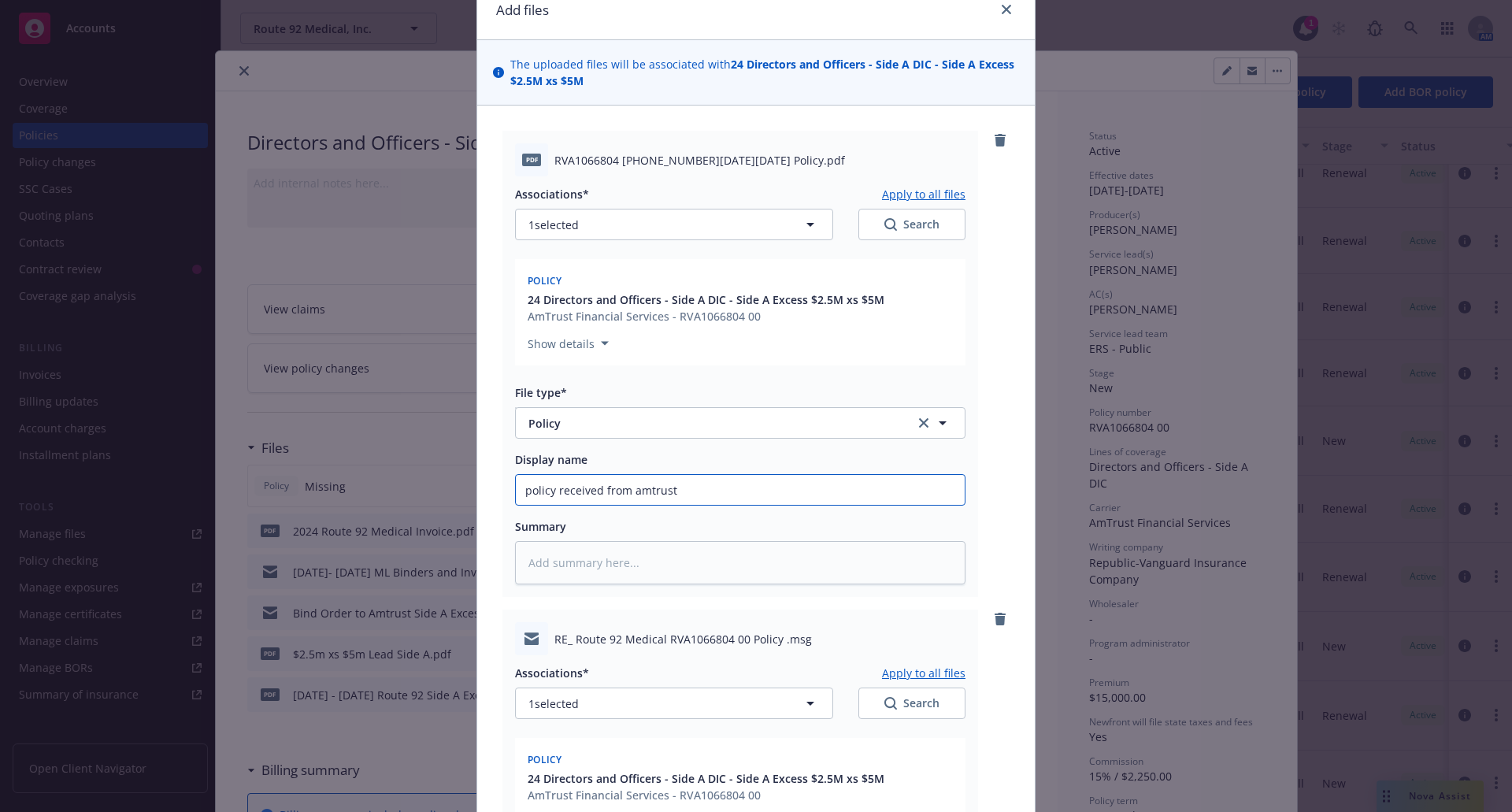
scroll to position [66, 0]
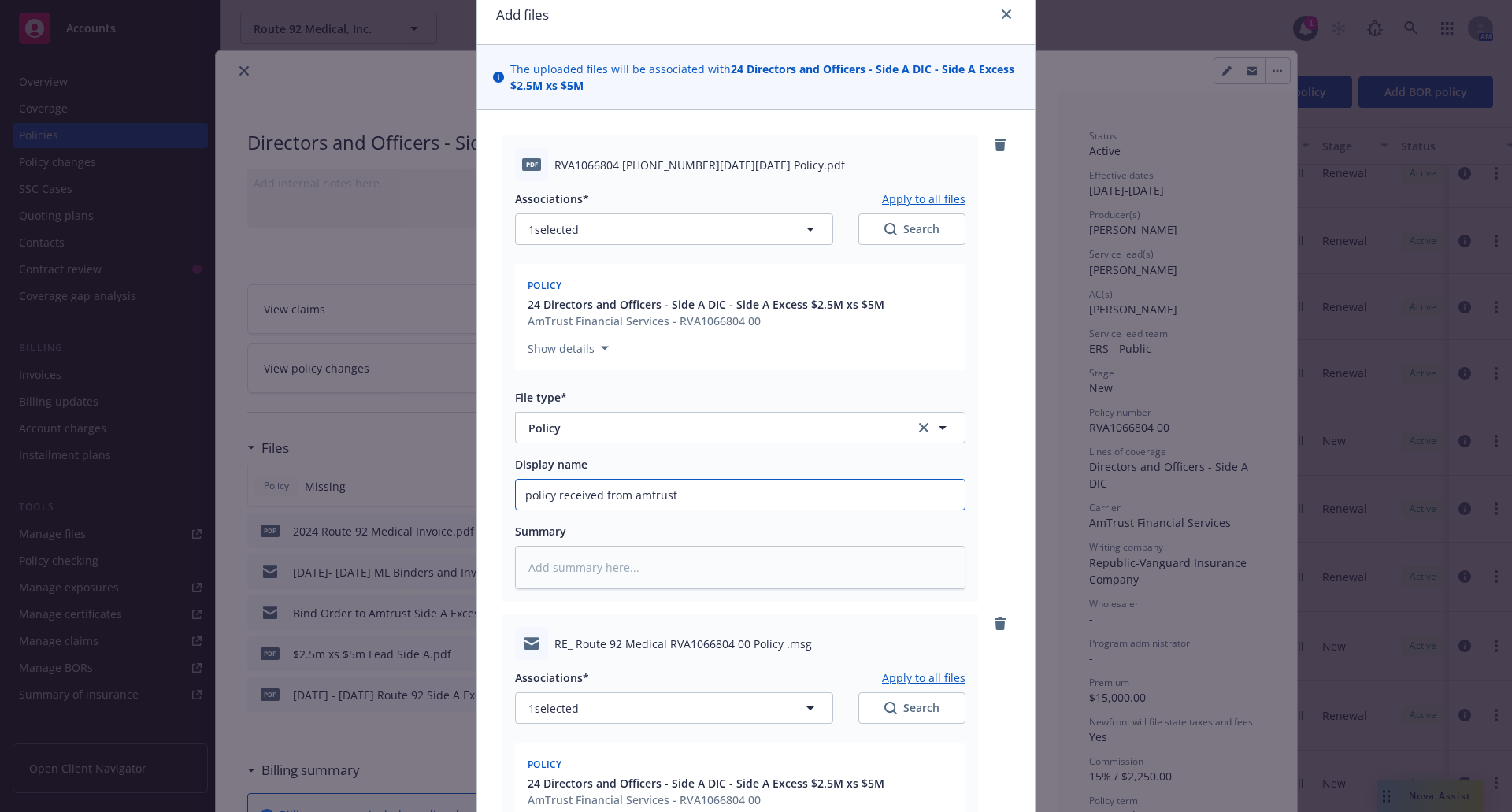
drag, startPoint x: 679, startPoint y: 492, endPoint x: 440, endPoint y: 483, distance: 239.2
click at [440, 483] on div "Add files The uploaded files will be associated with 24 Directors and Officers …" at bounding box center [756, 406] width 1512 height 812
type textarea "x"
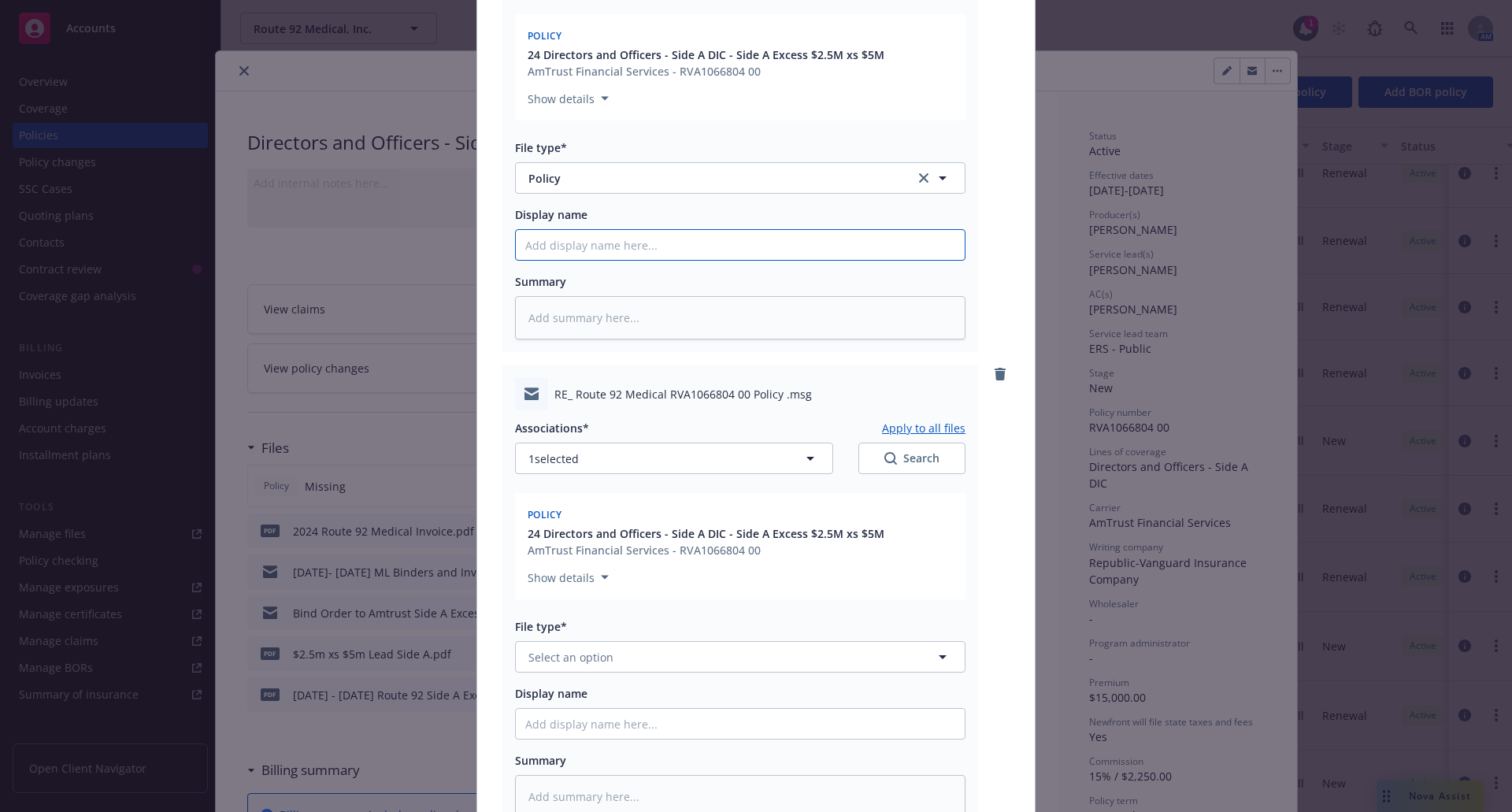
scroll to position [394, 0]
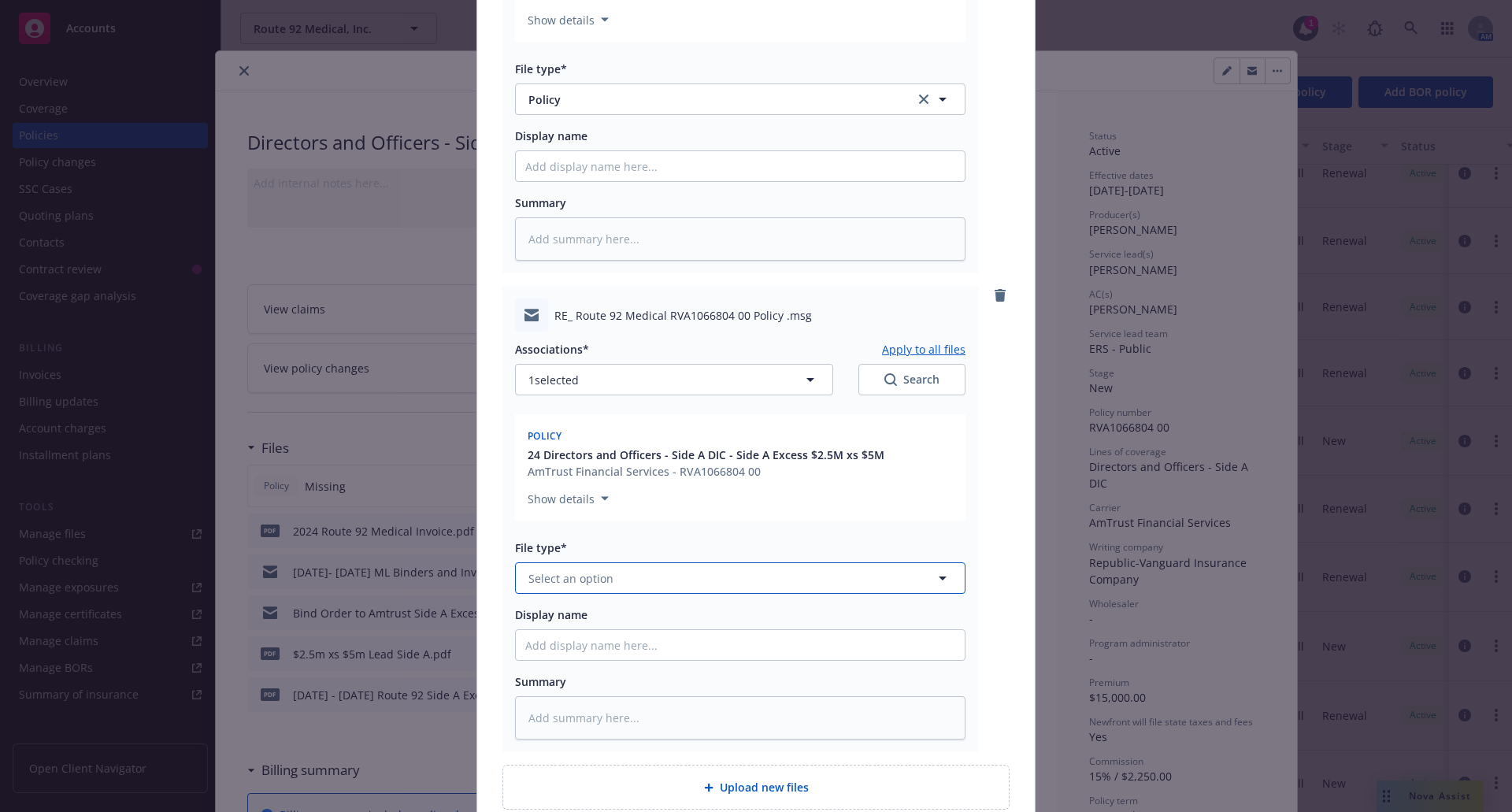
click at [615, 574] on button "Select an option" at bounding box center [740, 579] width 451 height 31
type input "other"
click at [615, 574] on button "Select an option" at bounding box center [740, 579] width 451 height 31
type input "other"
click at [590, 618] on div "Other" at bounding box center [740, 622] width 430 height 23
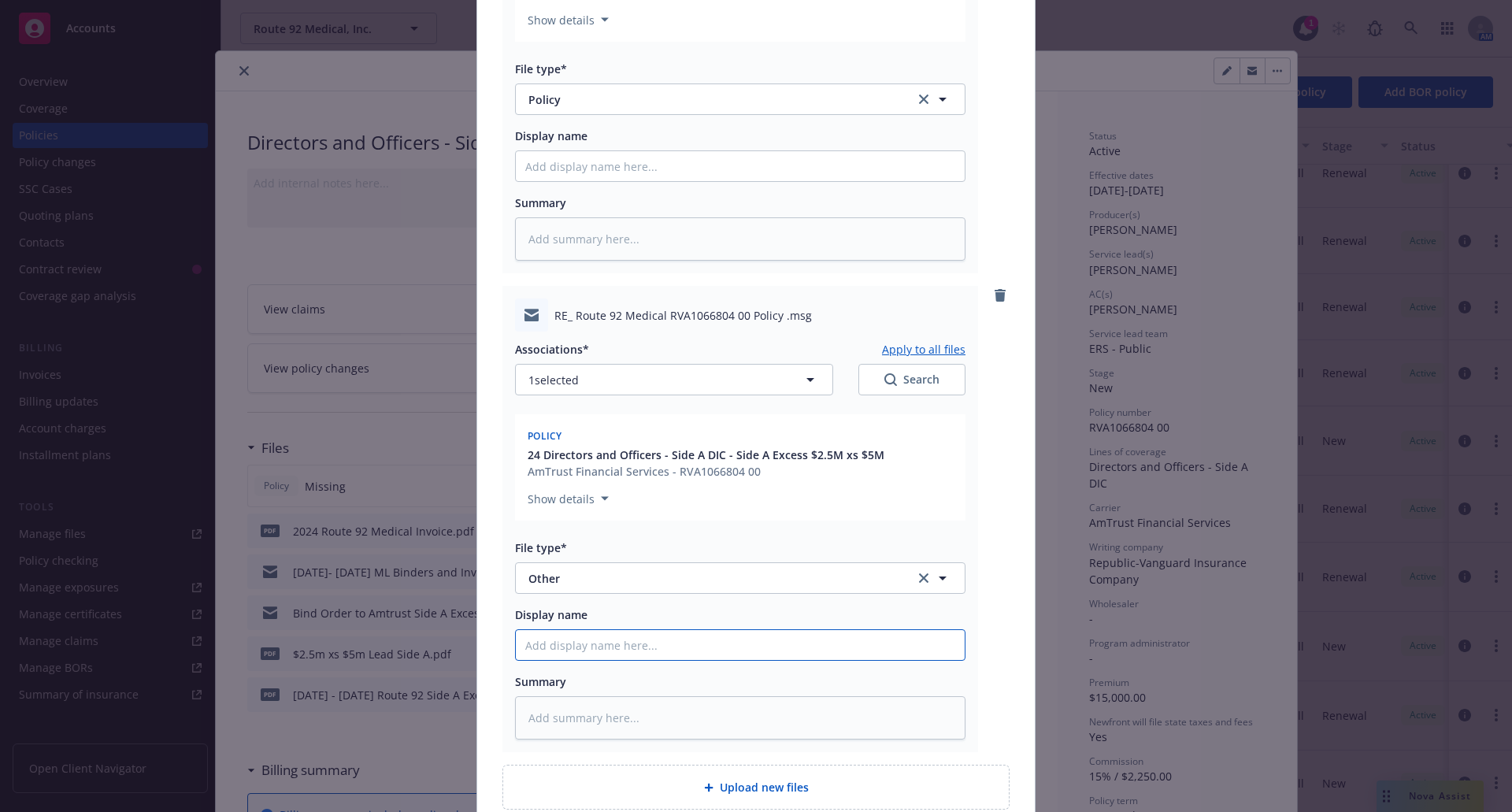
click at [569, 643] on input "Display name" at bounding box center [739, 645] width 449 height 30
type textarea "x"
type input "p"
type textarea "x"
type input "po"
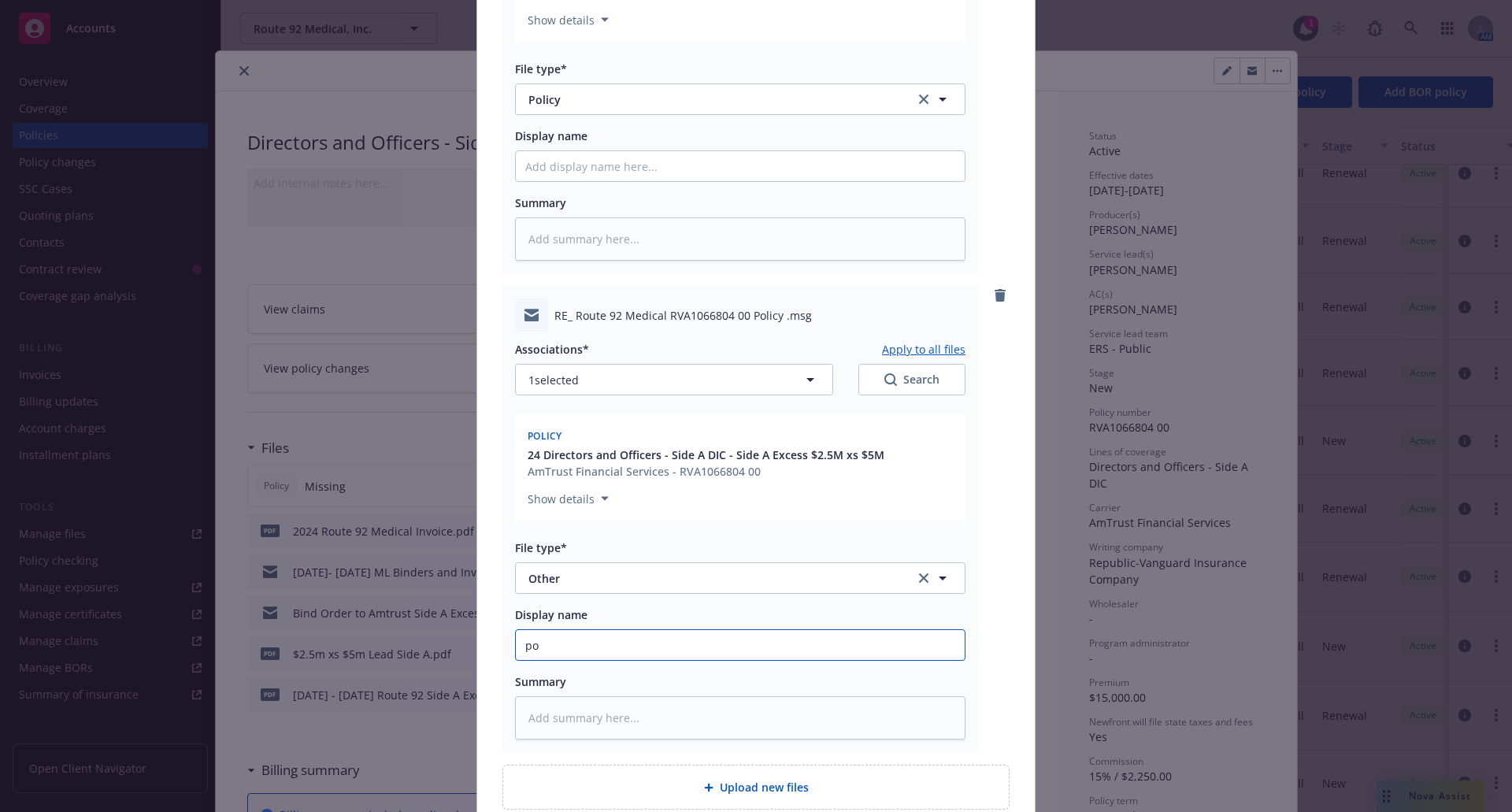
type textarea "x"
type input "poli"
type textarea "x"
type input "polic"
type textarea "x"
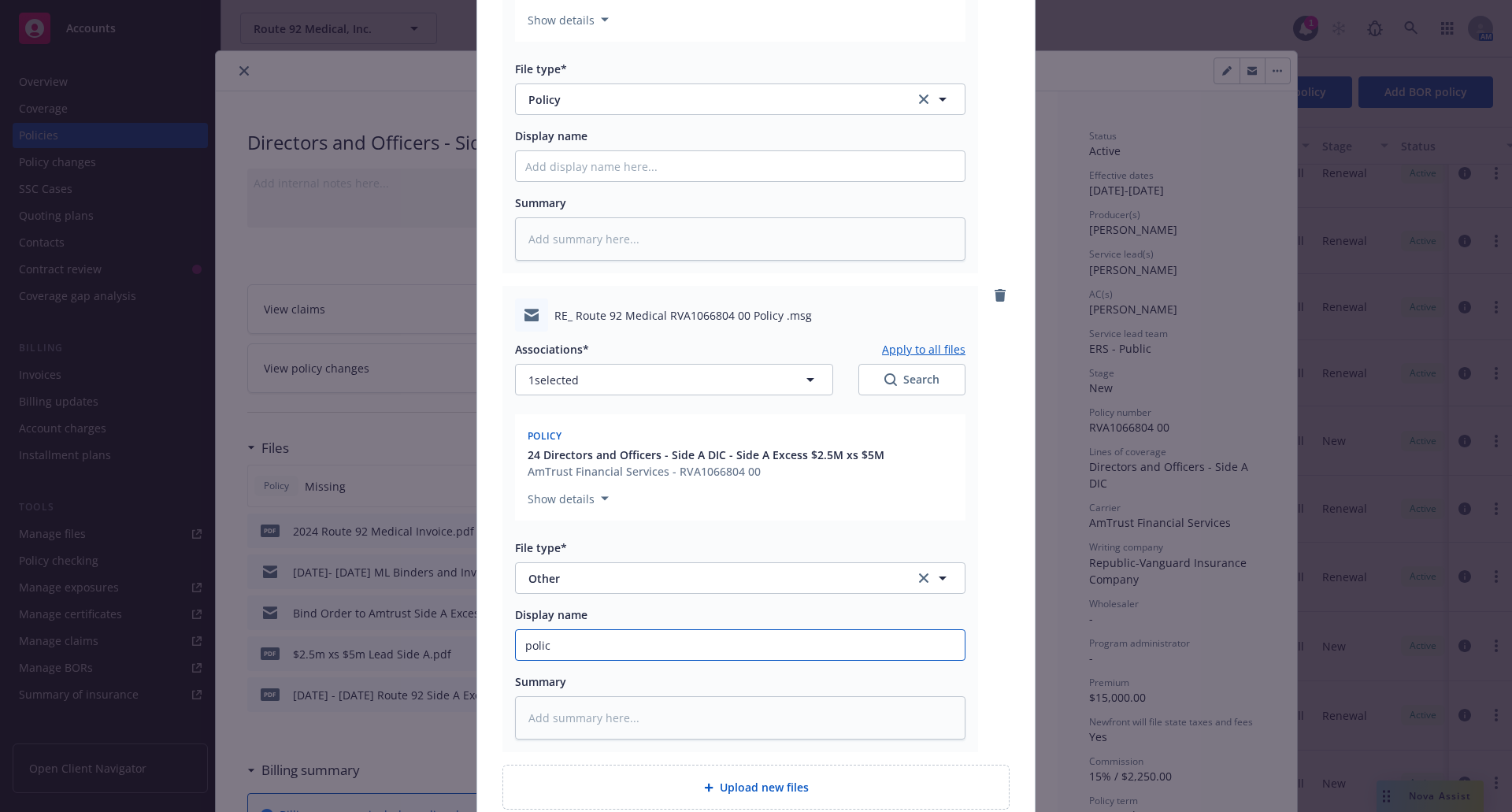
type input "policy"
type textarea "x"
type input "policy"
type textarea "x"
type input "policy re"
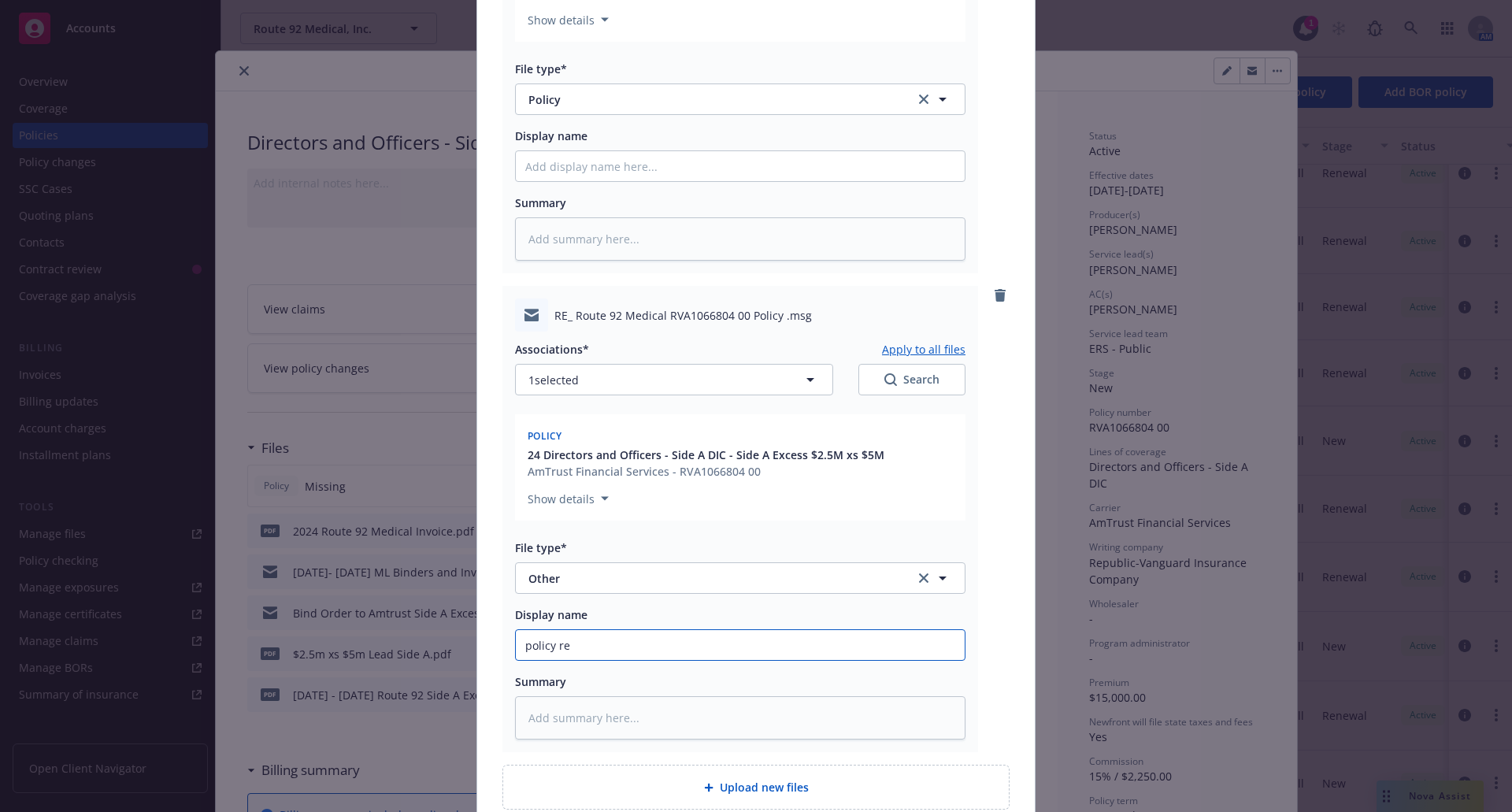
type textarea "x"
type input "policy rec"
type textarea "x"
type input "policy recei"
type textarea "x"
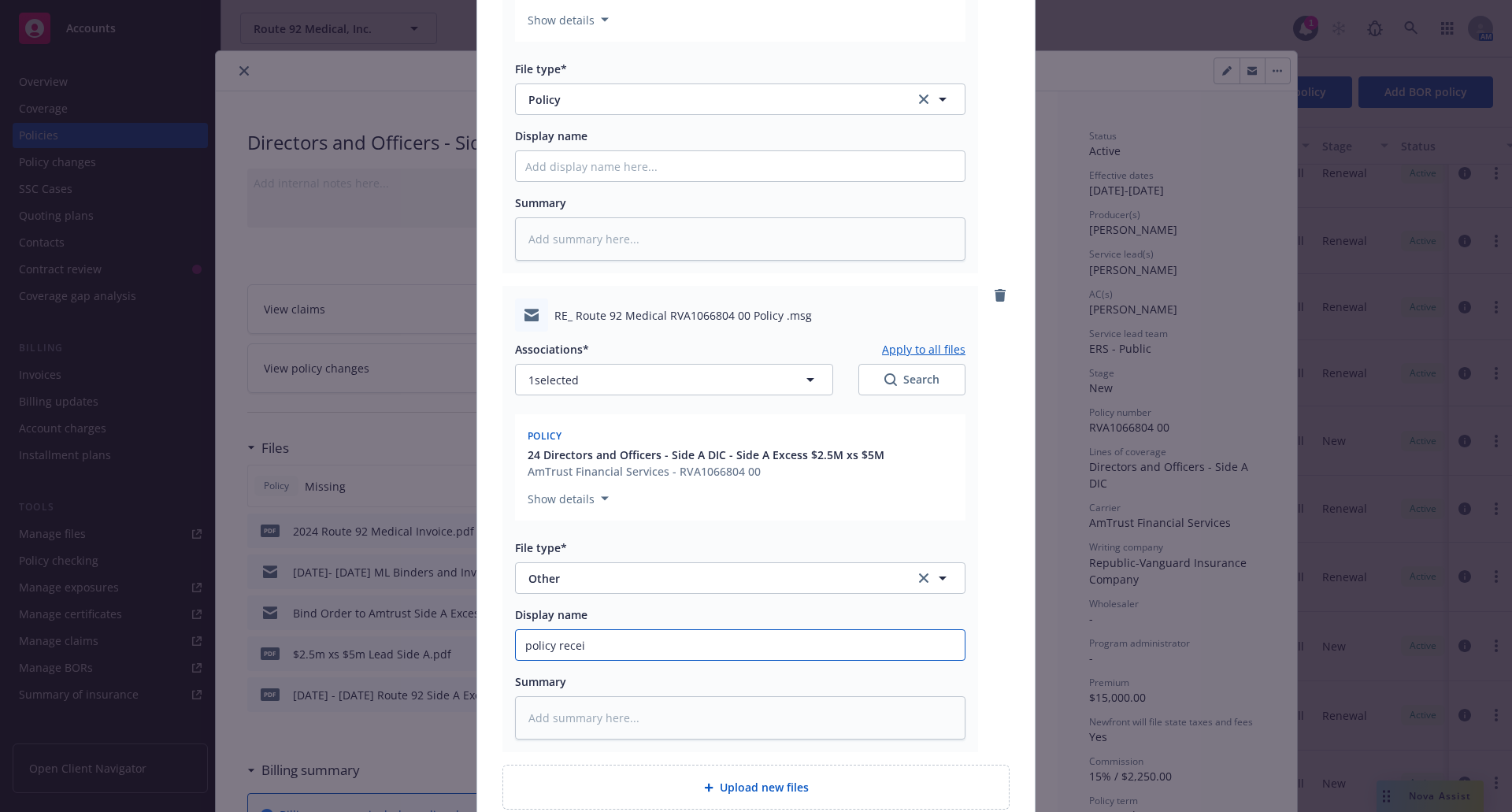
type input "policy receip"
type textarea "x"
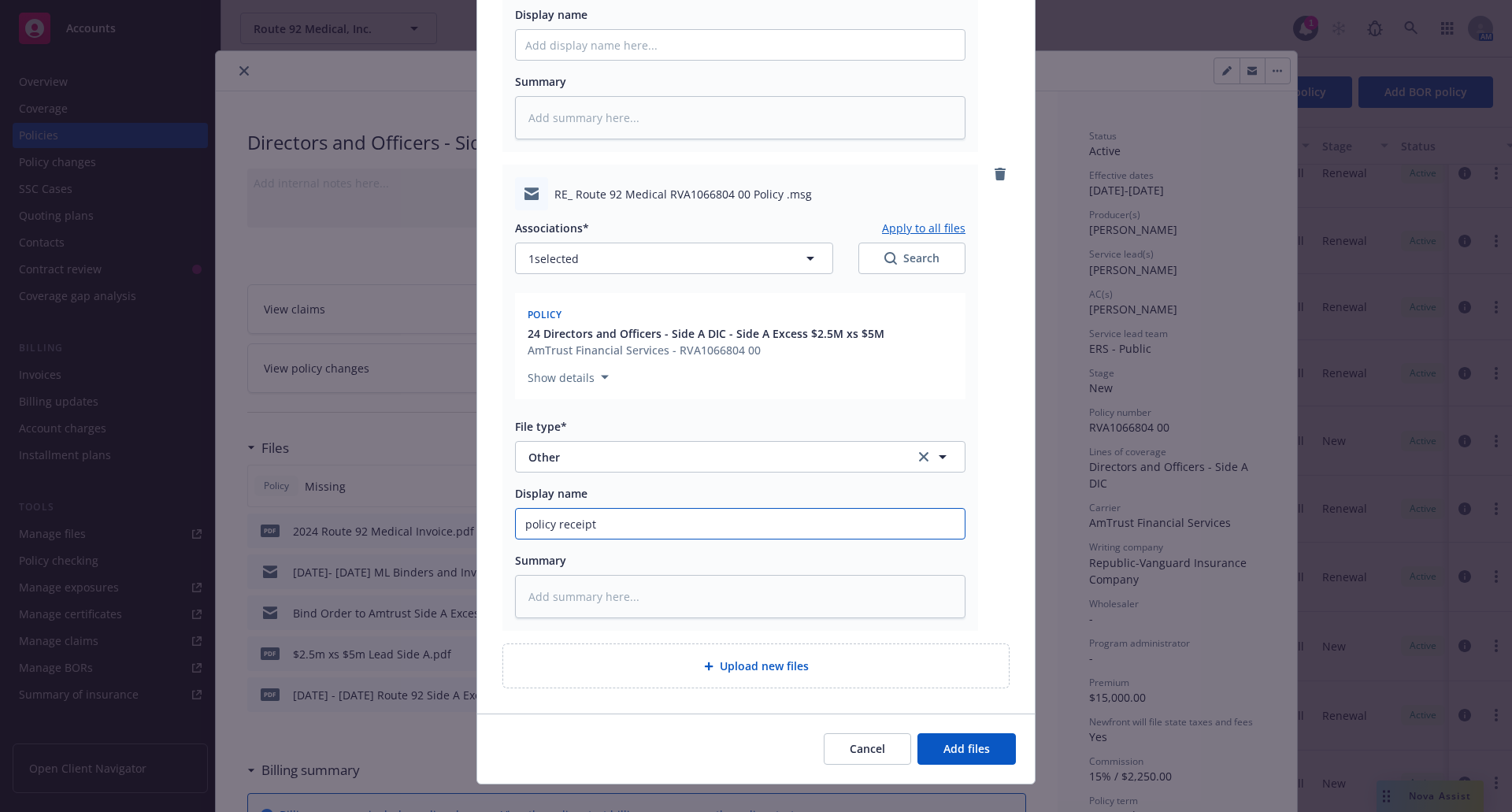
scroll to position [538, 0]
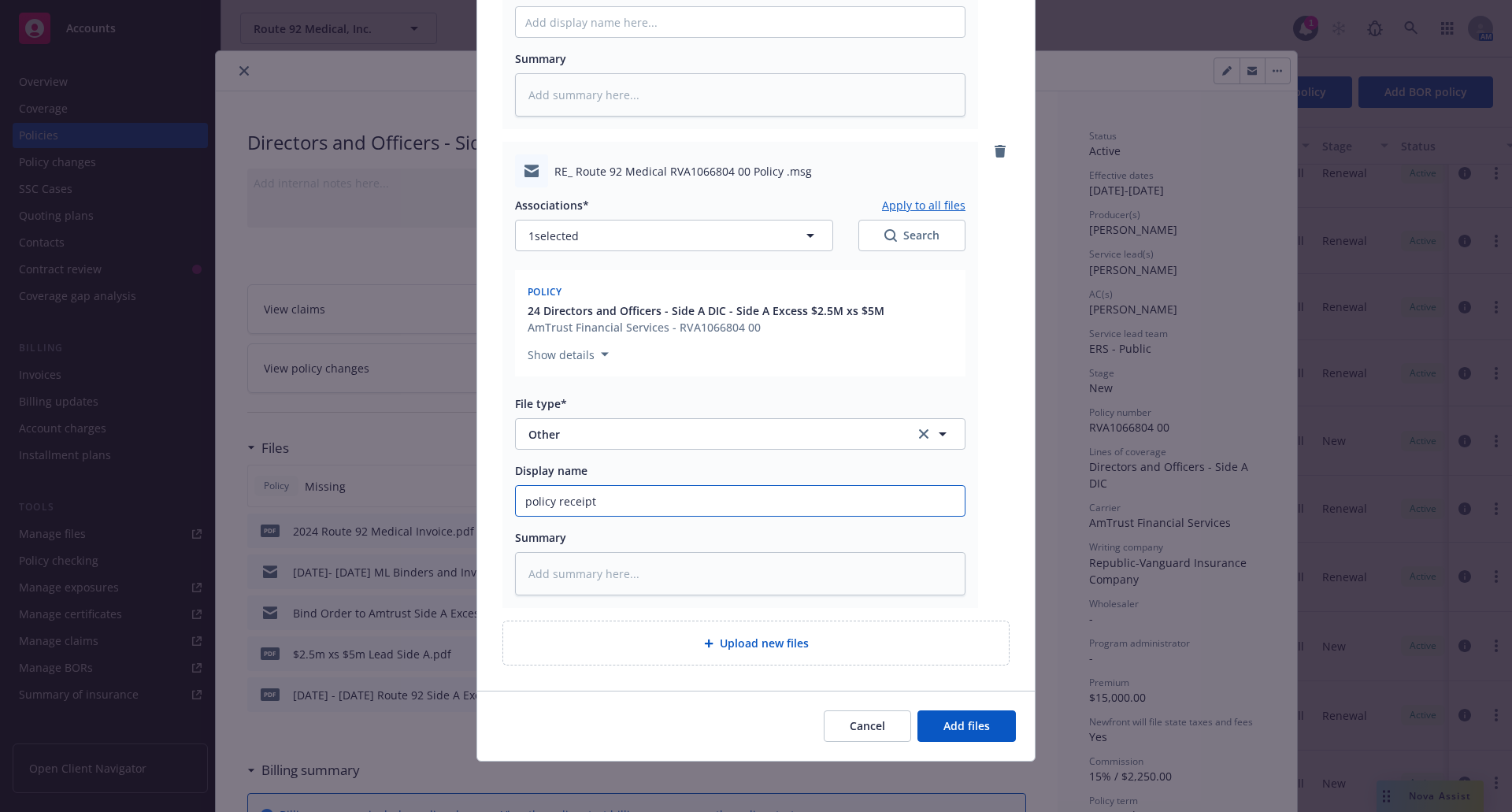
type input "policy receipt"
type textarea "x"
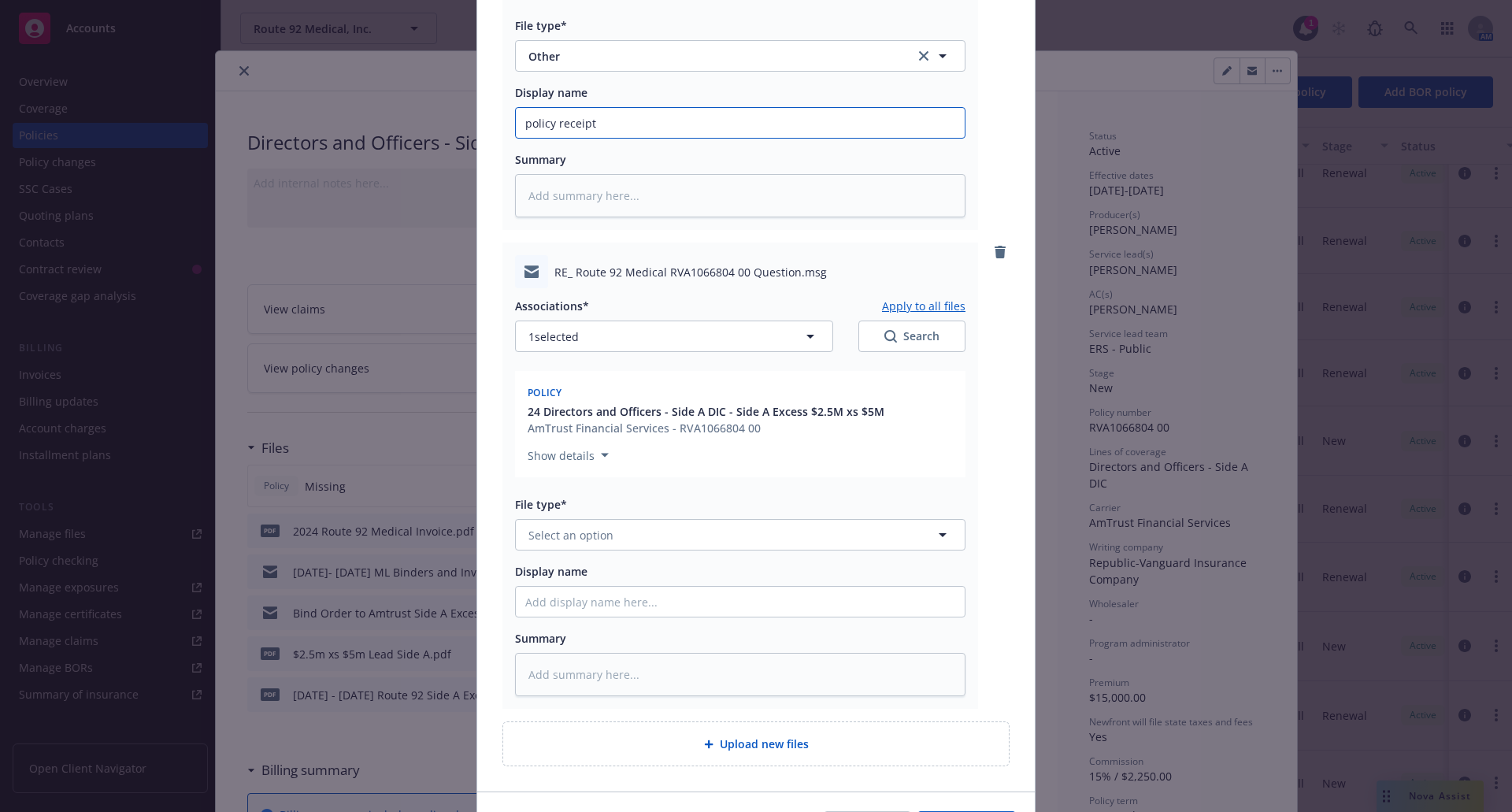
scroll to position [932, 0]
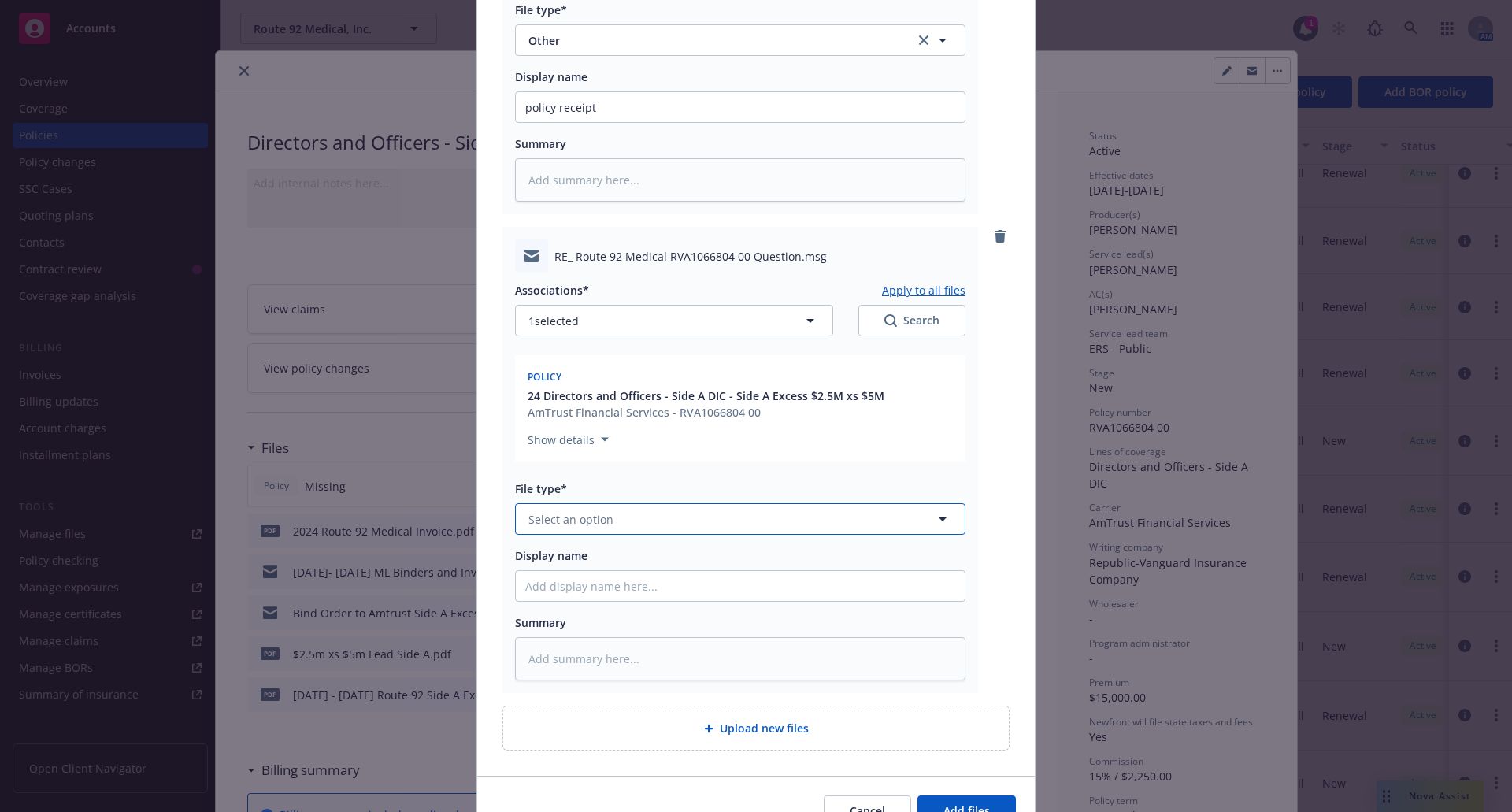
click at [625, 526] on button "Select an option" at bounding box center [740, 519] width 451 height 31
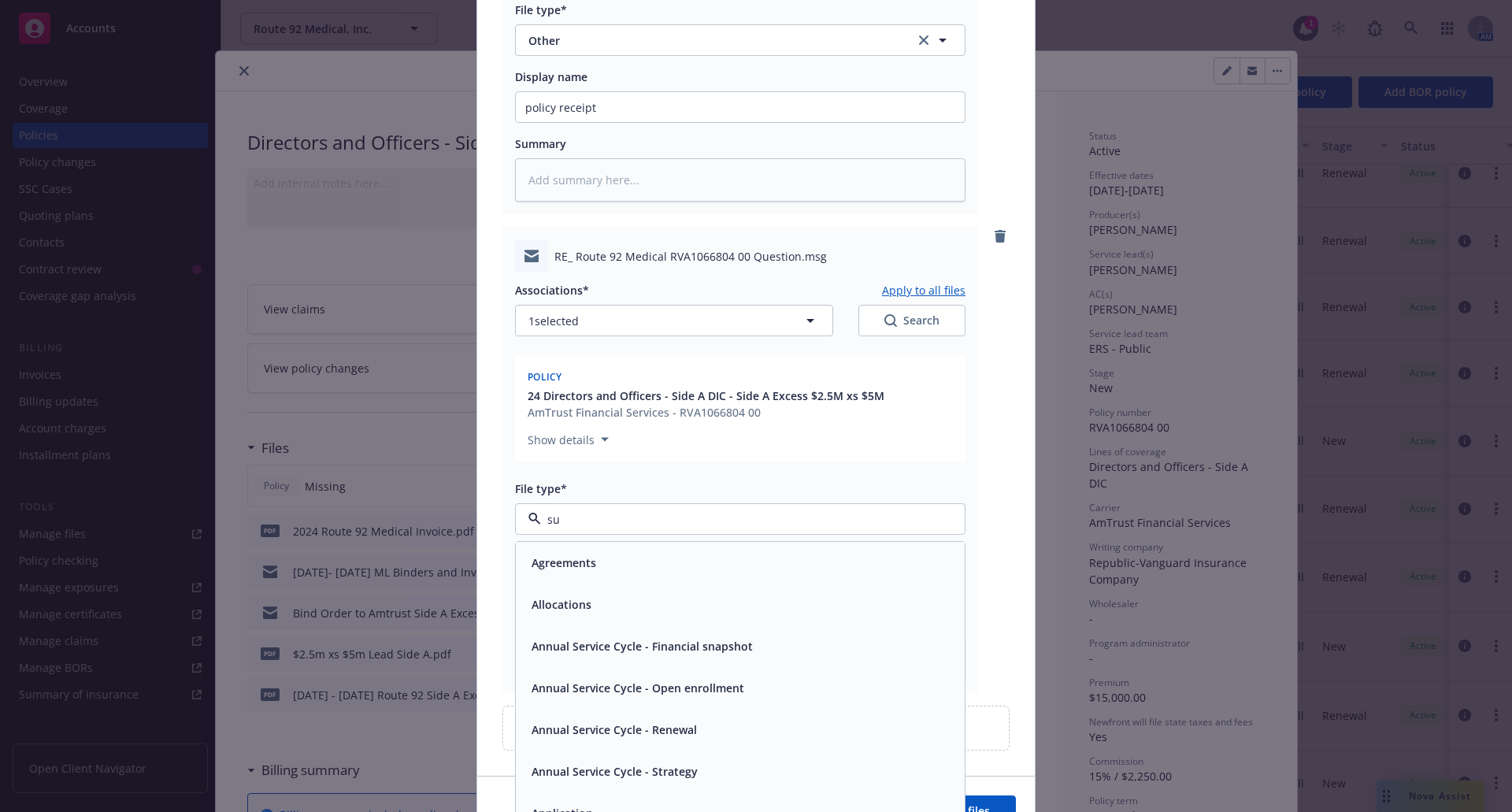
type input "sub"
click at [626, 561] on div "Subjectivities" at bounding box center [740, 563] width 430 height 23
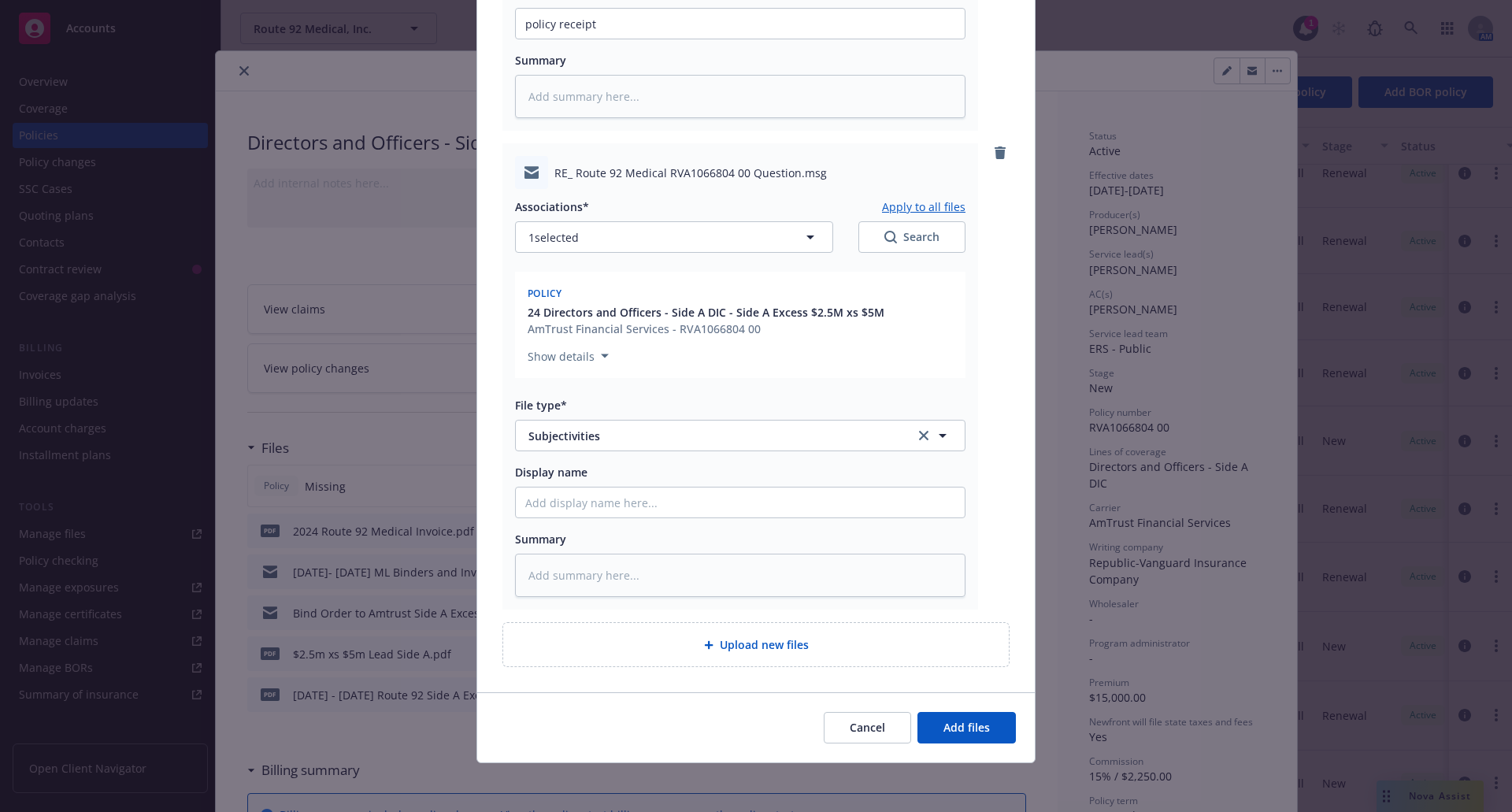
scroll to position [1018, 0]
type textarea "x"
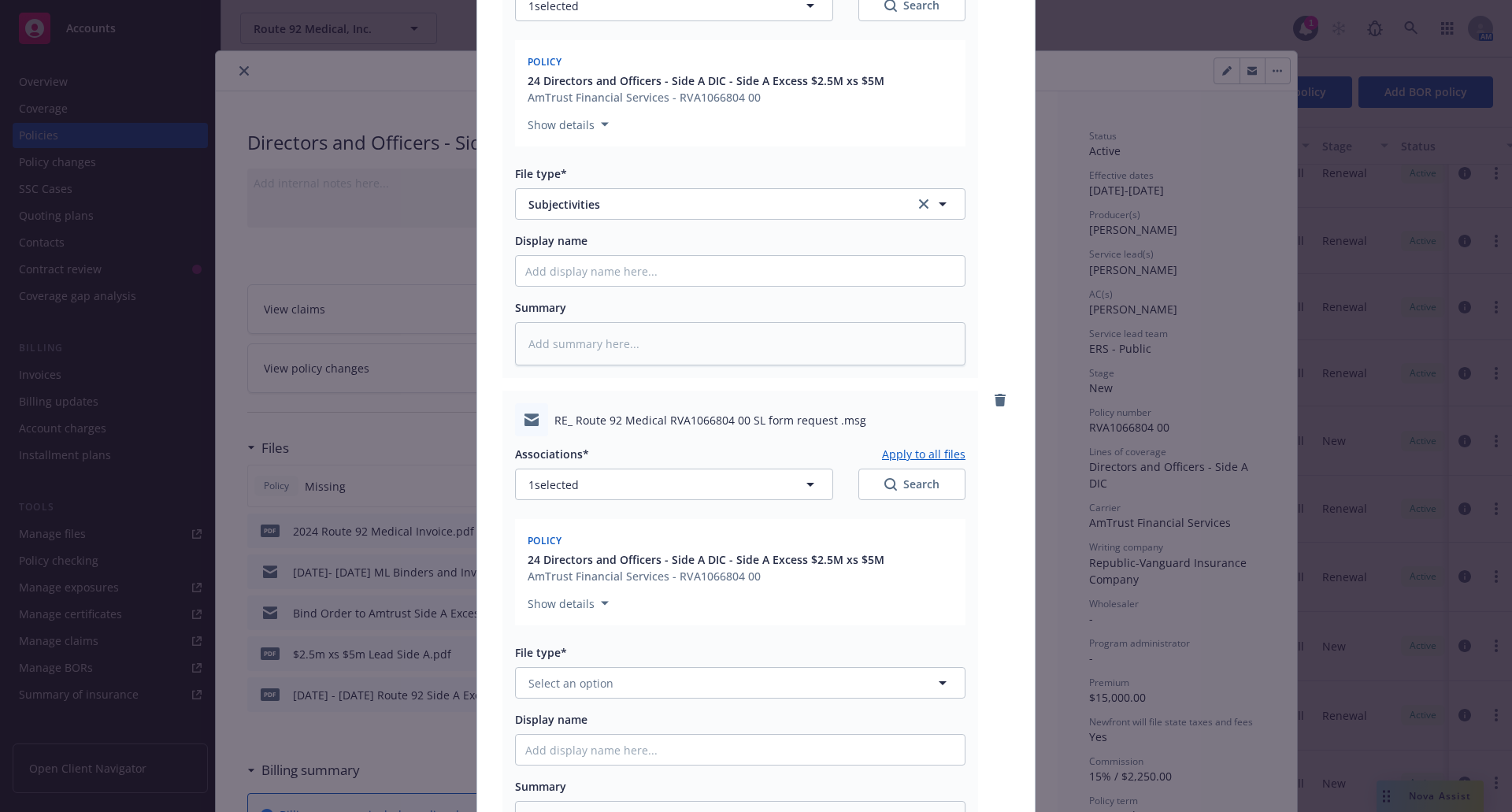
scroll to position [1254, 0]
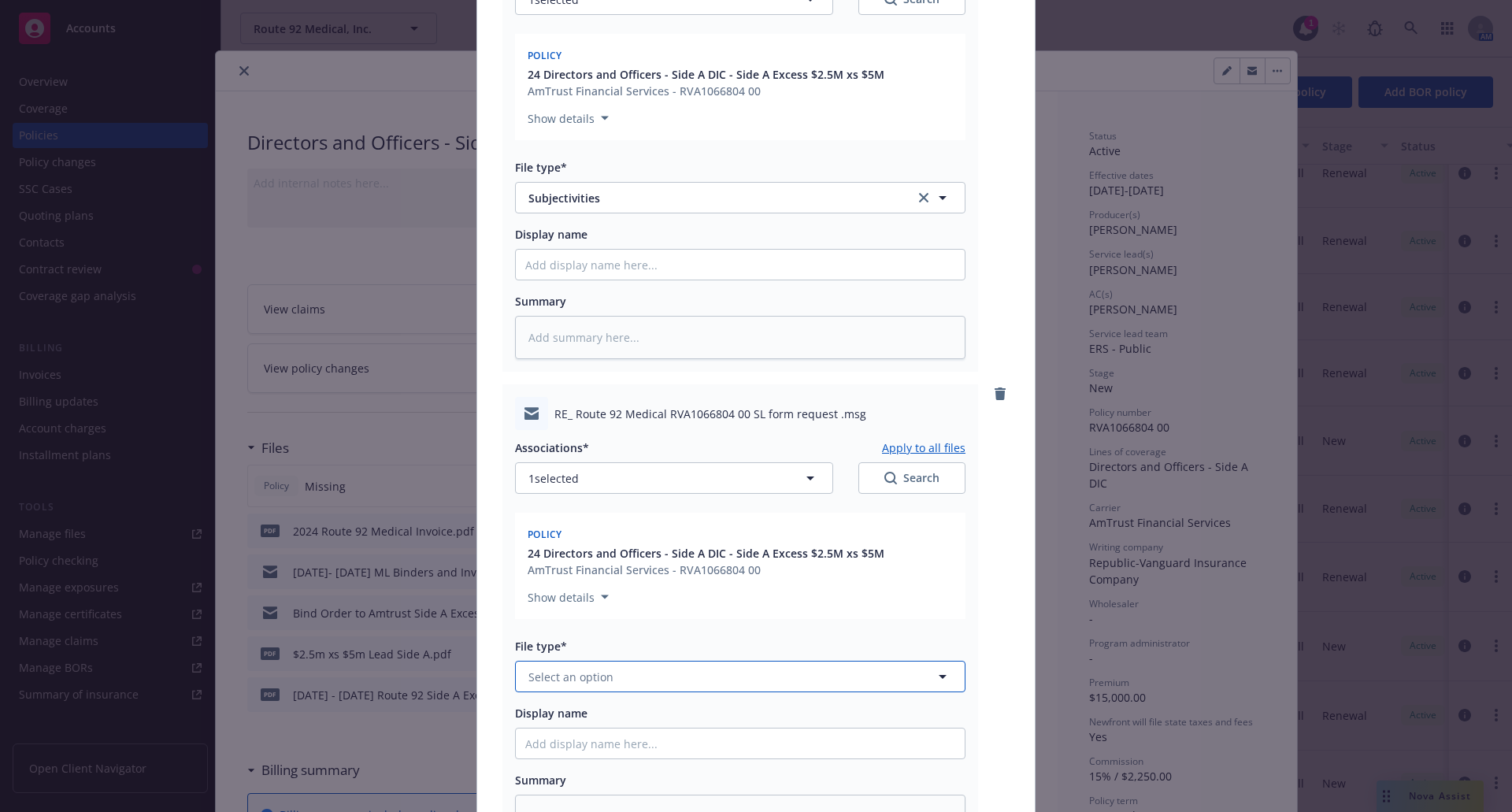
click at [621, 681] on button "Select an option" at bounding box center [740, 677] width 451 height 31
type input "subj"
click at [616, 708] on div "Subjectivities" at bounding box center [739, 720] width 449 height 42
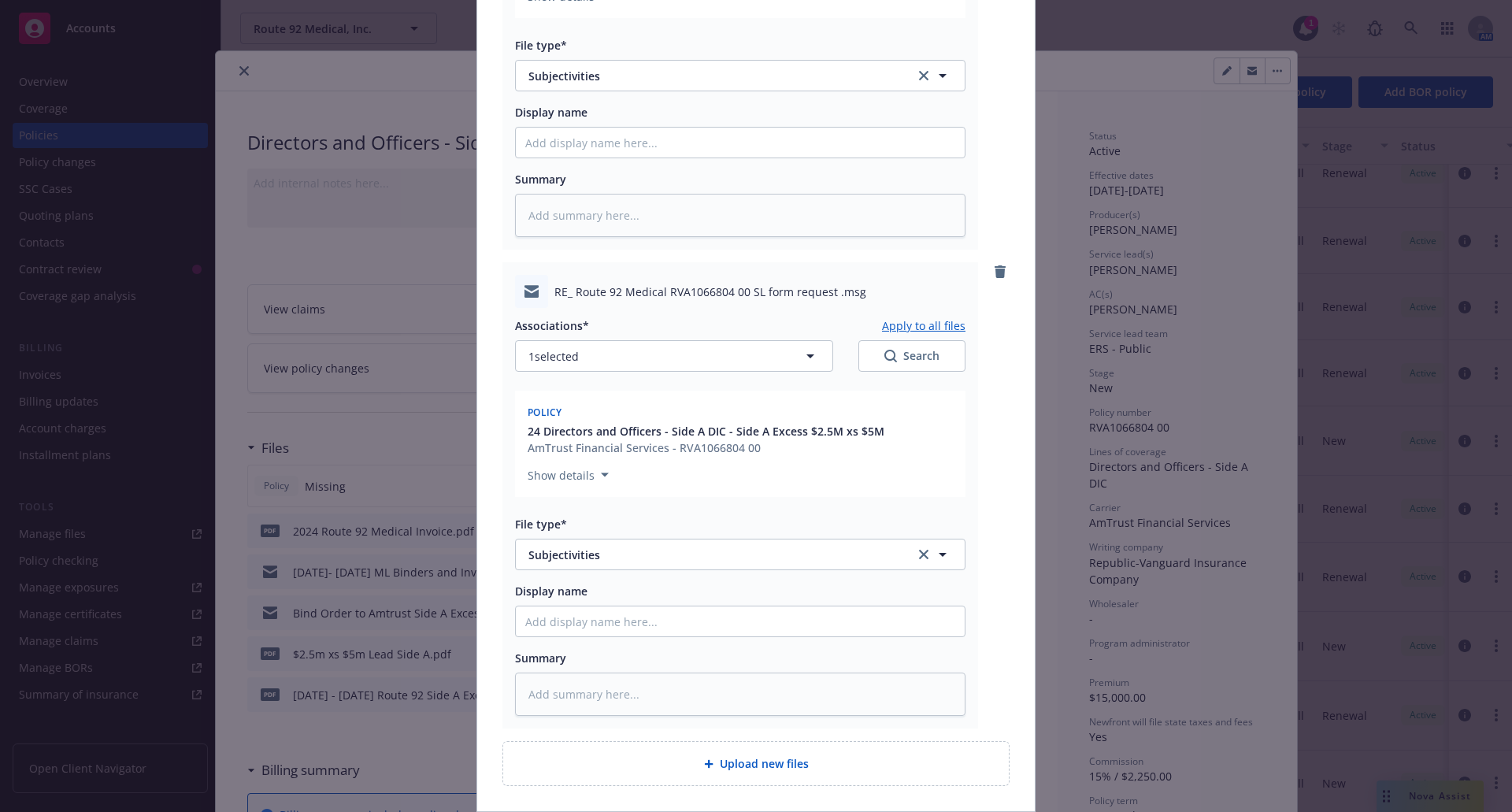
scroll to position [1496, 0]
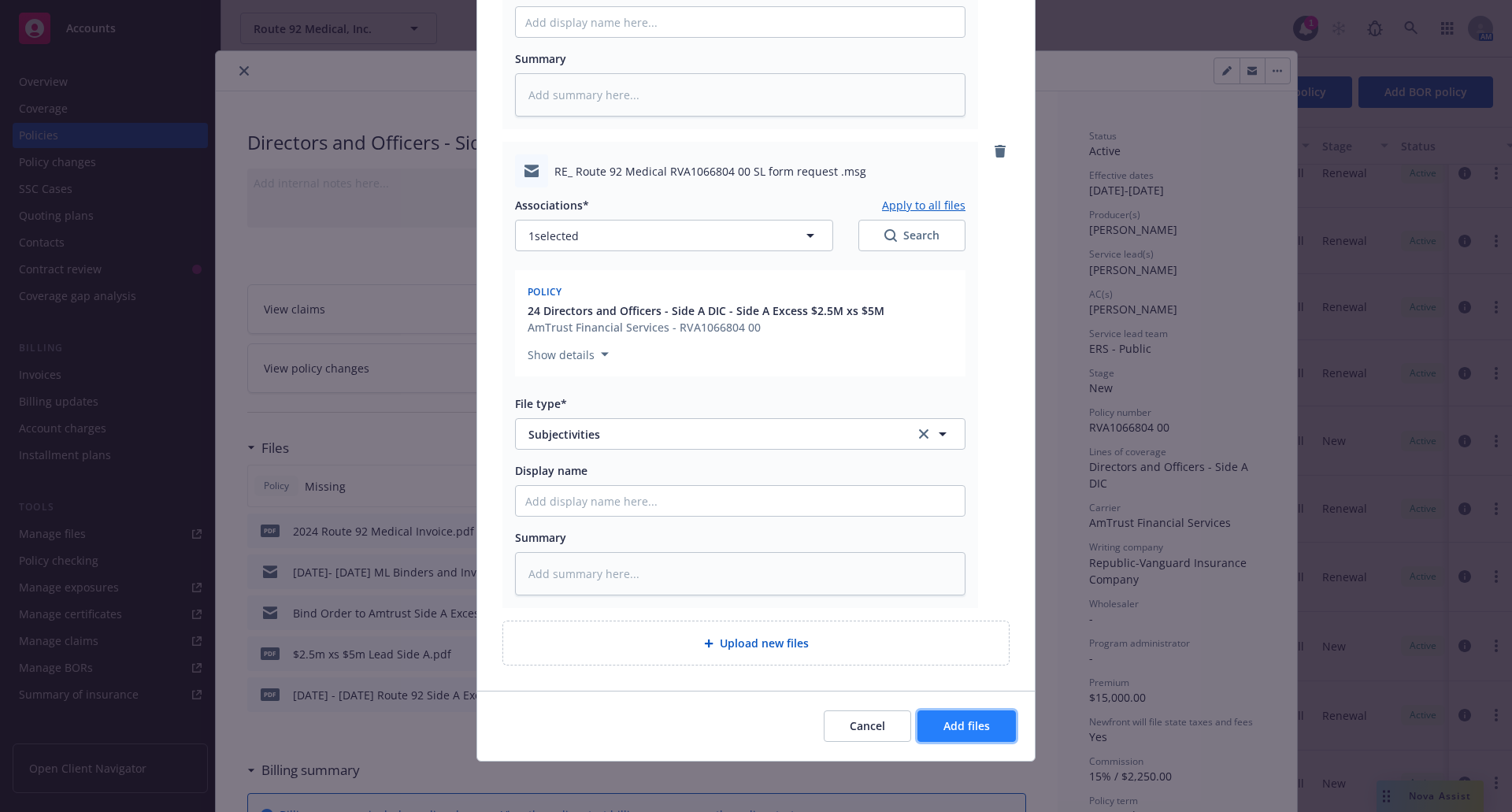
click at [948, 727] on span "Add files" at bounding box center [966, 726] width 46 height 15
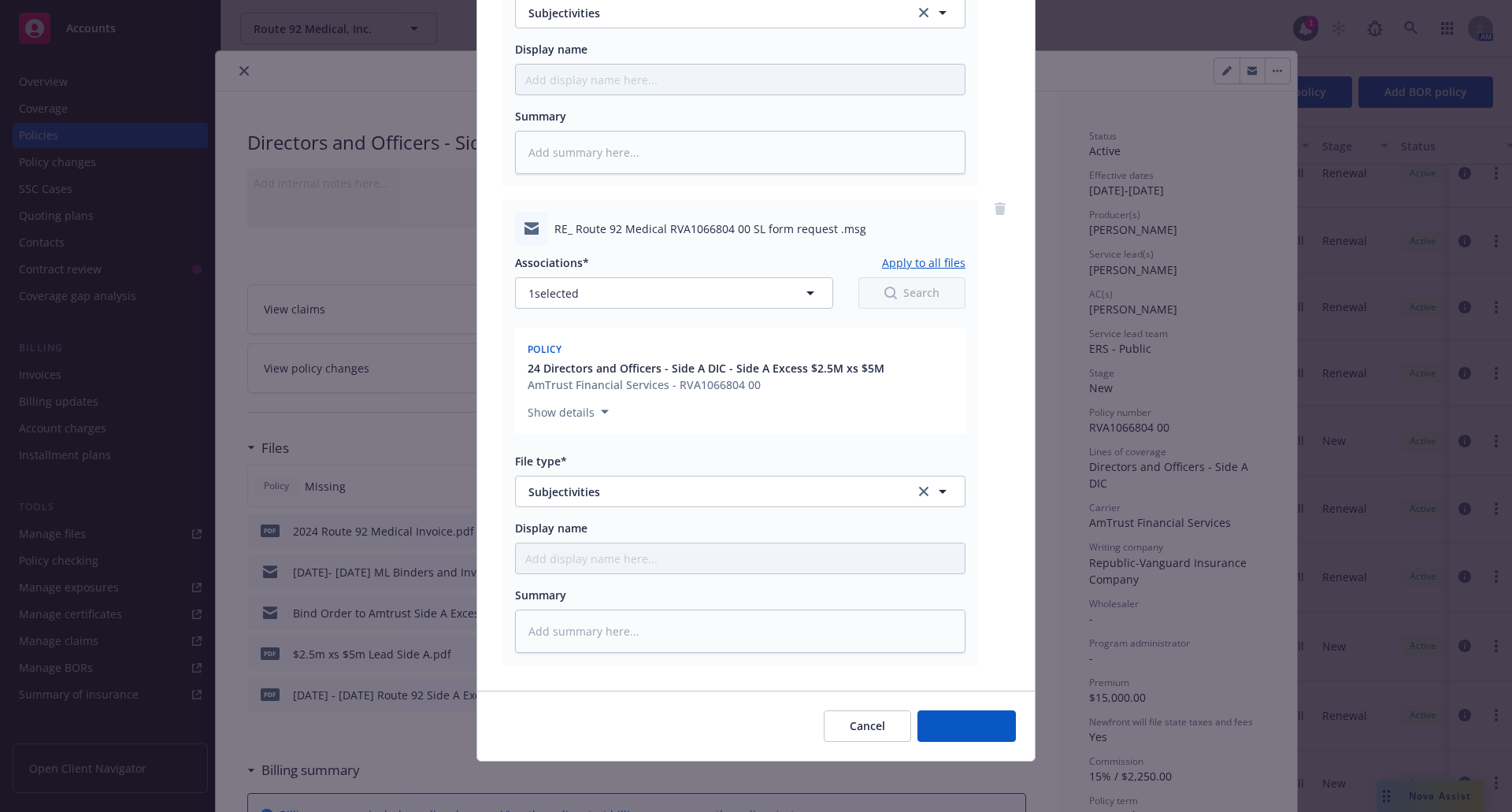
scroll to position [1439, 0]
type textarea "x"
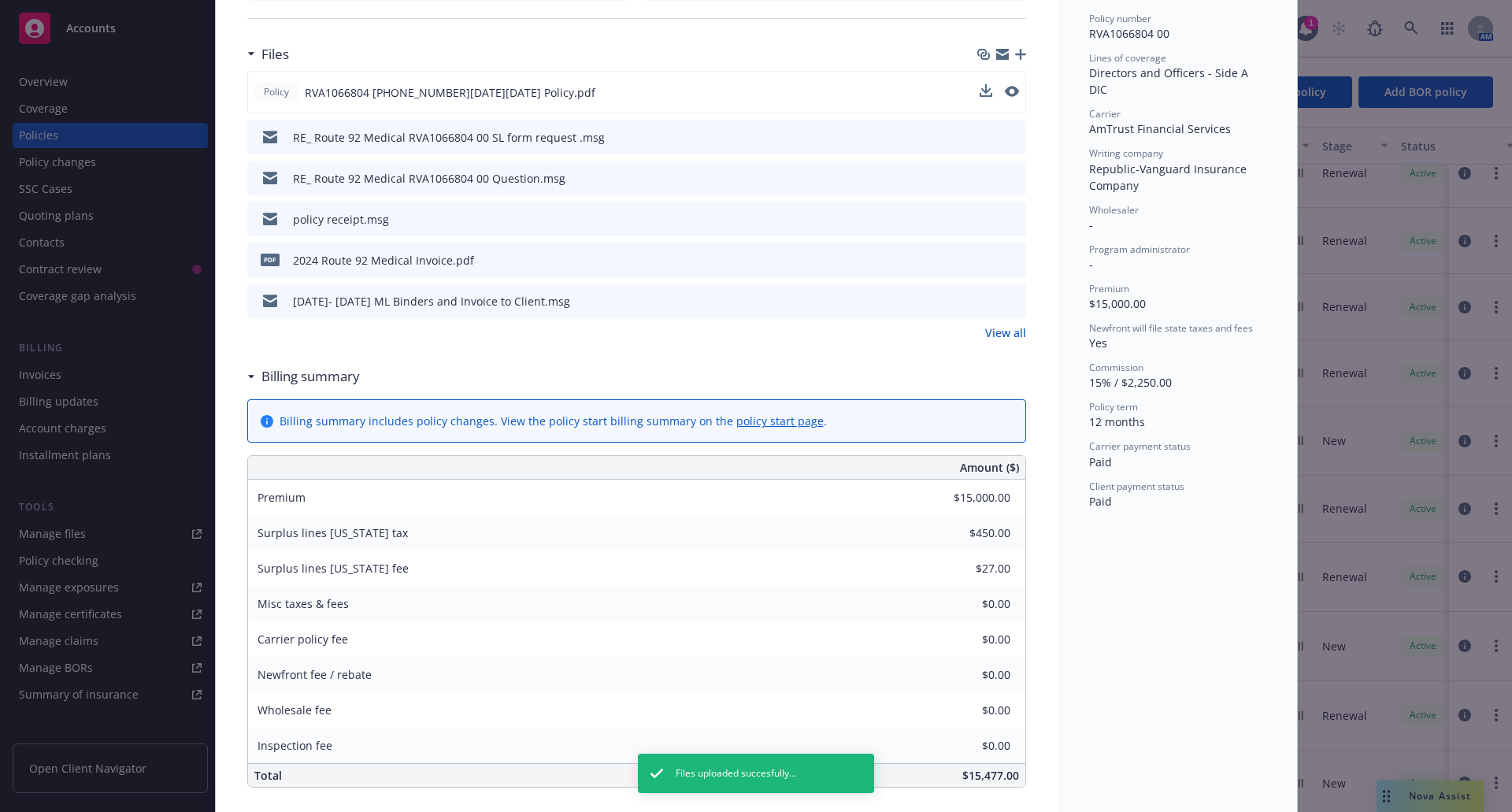
scroll to position [315, 0]
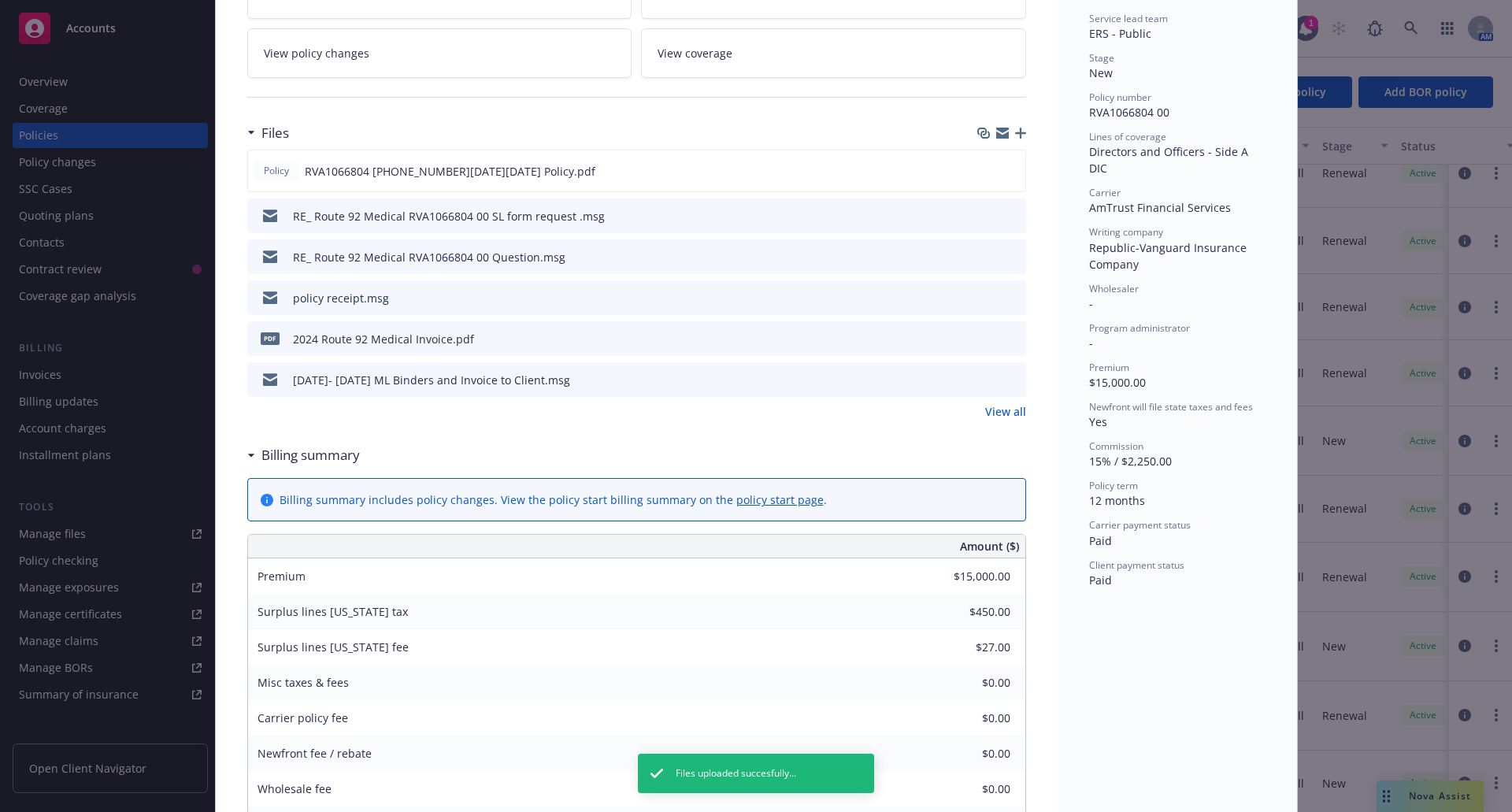
click at [1007, 411] on link "View all" at bounding box center [1006, 412] width 41 height 17
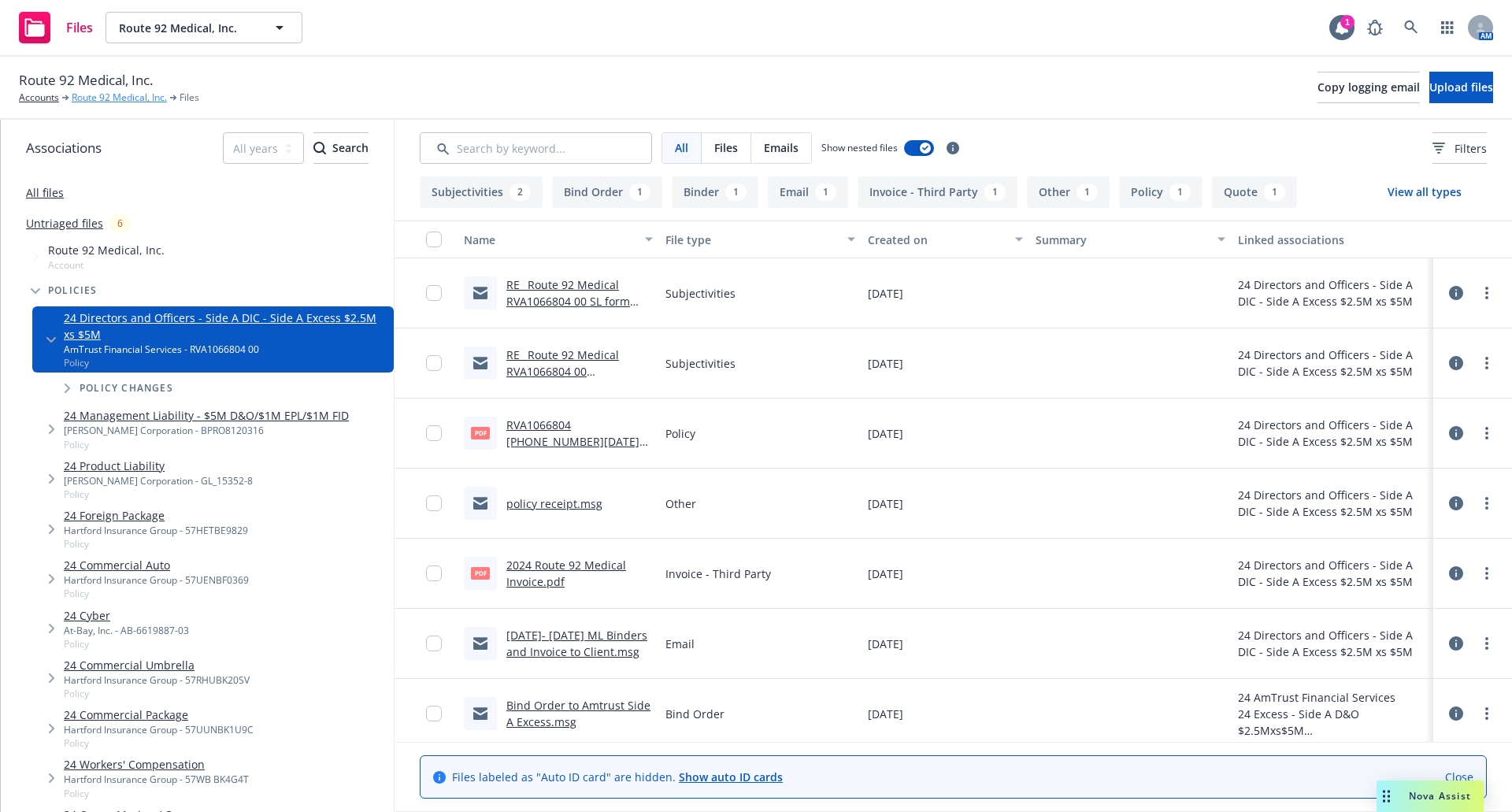
click at [89, 97] on link "Route 92 Medical, Inc." at bounding box center [118, 97] width 95 height 14
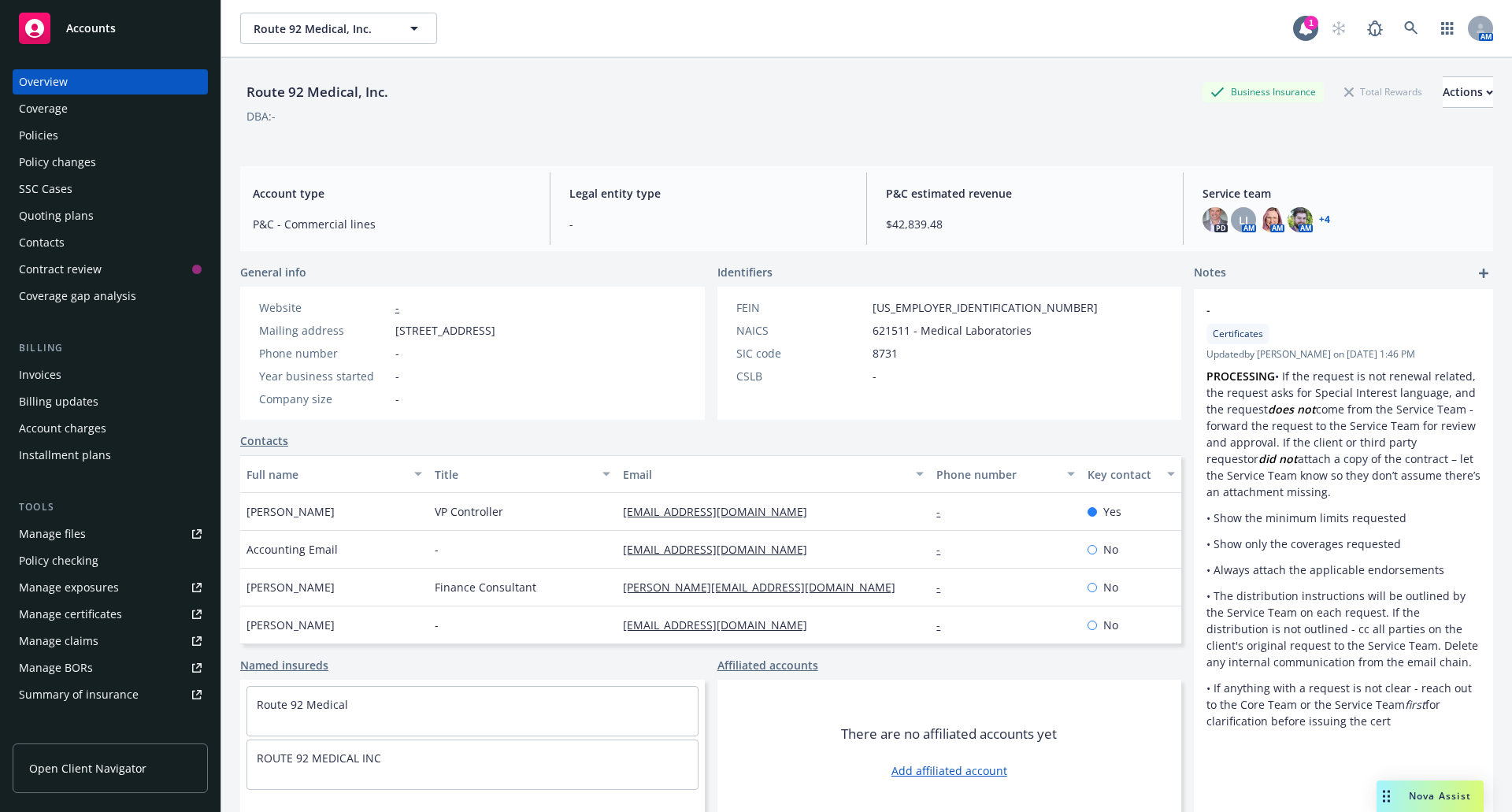
click at [76, 130] on div "Policies" at bounding box center [109, 135] width 182 height 25
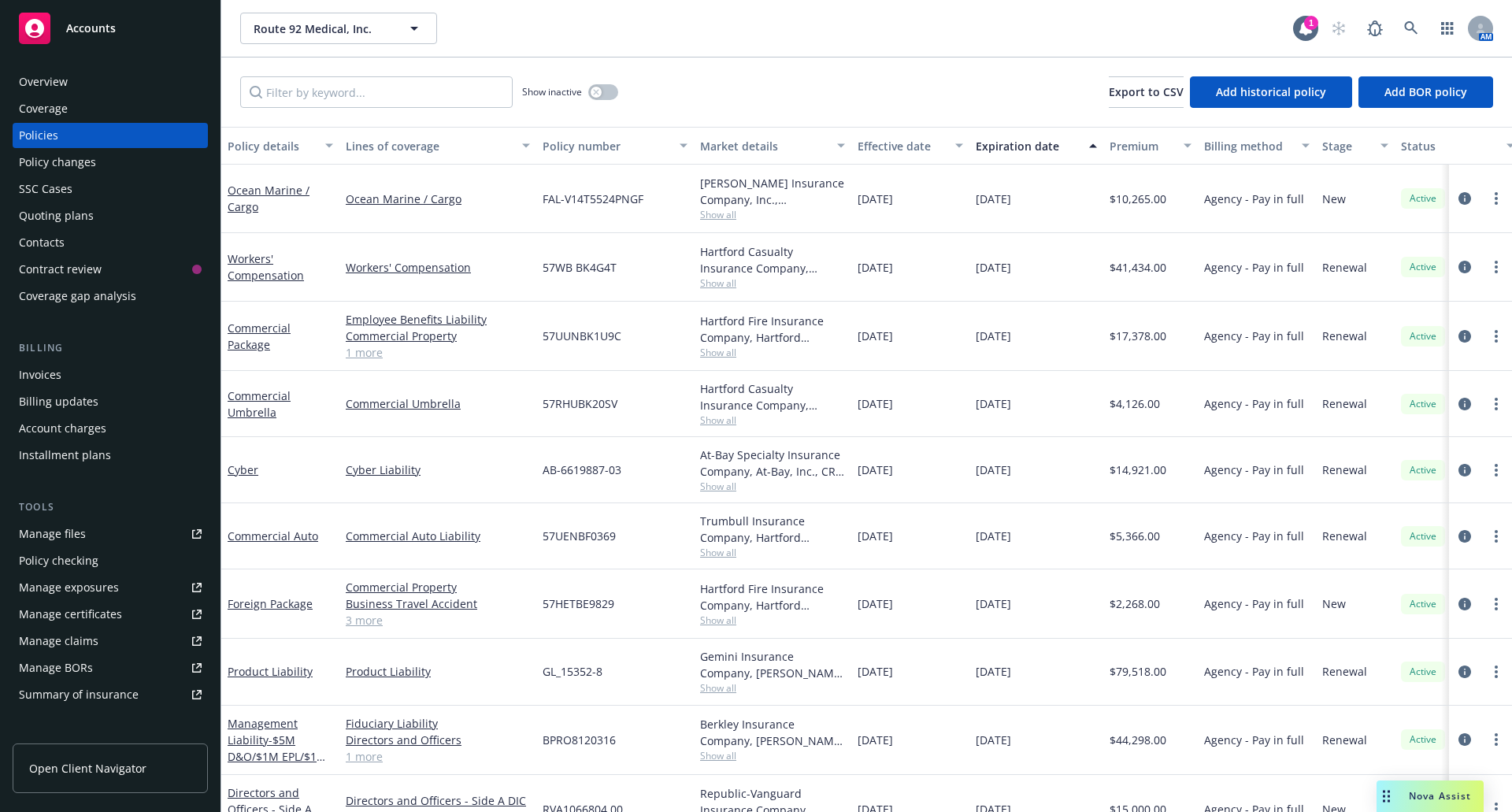
click at [53, 82] on div "Overview" at bounding box center [43, 81] width 49 height 25
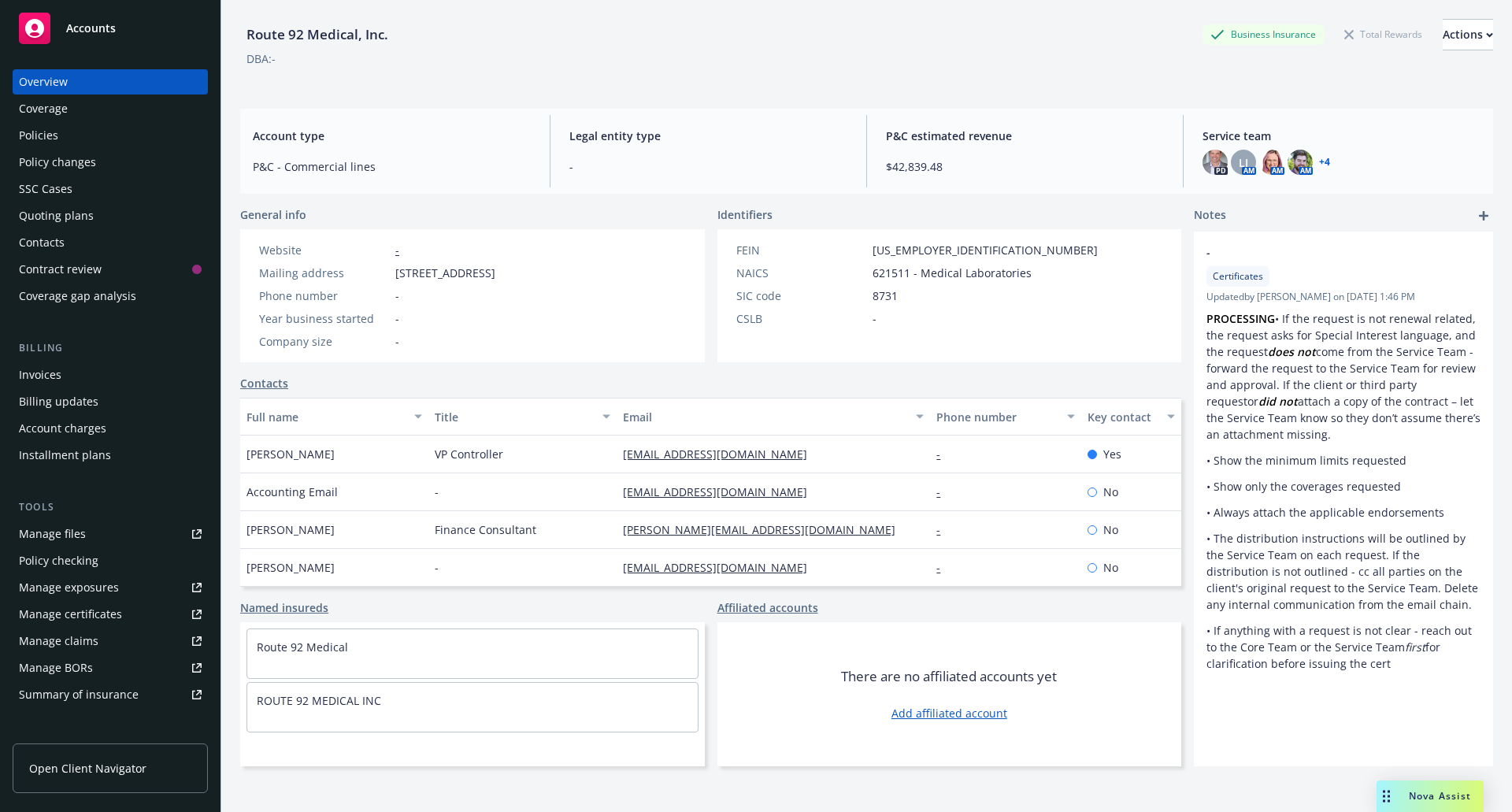
click at [835, 82] on div "Route 92 Medical, Inc. Business Insurance Total Rewards Actions DBA: -" at bounding box center [867, 51] width 1253 height 65
